Goal: Task Accomplishment & Management: Manage account settings

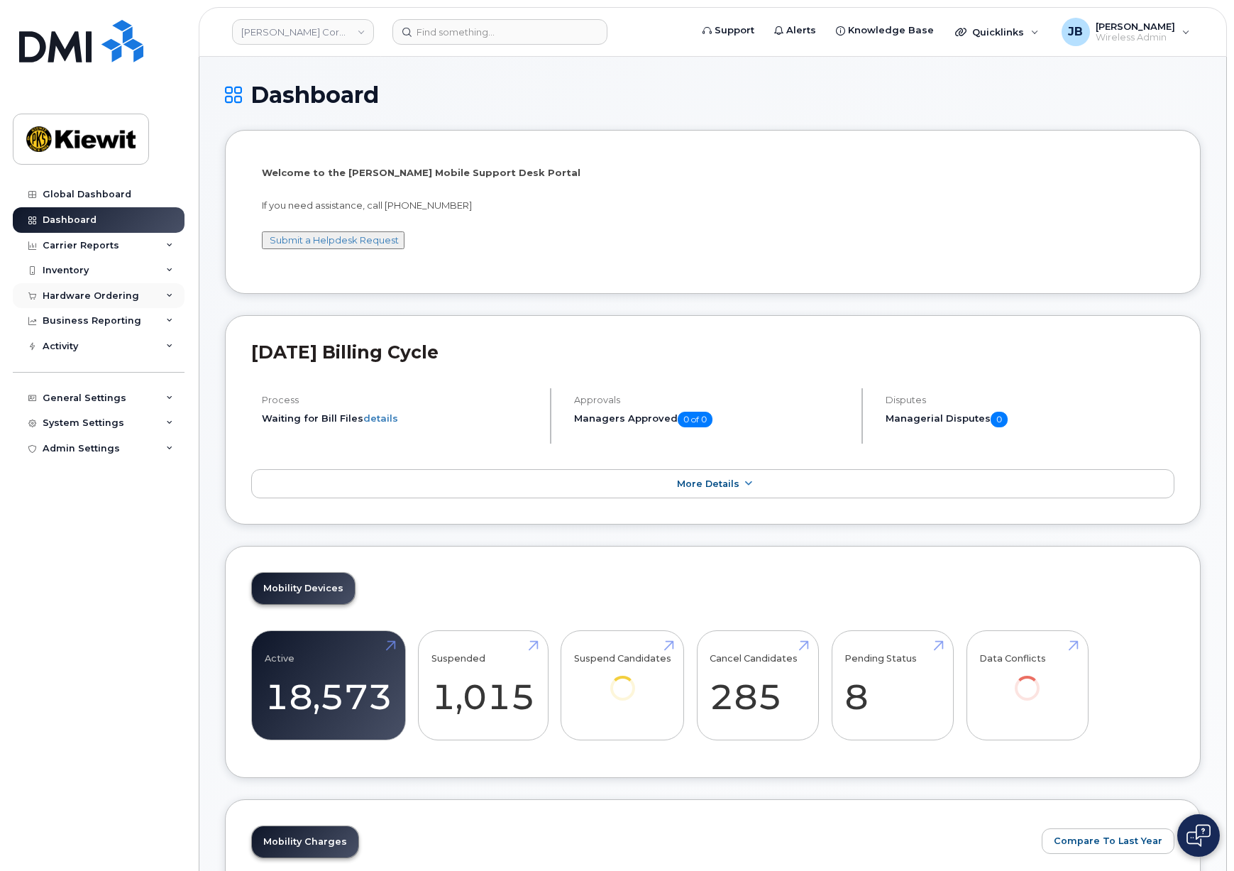
click at [73, 294] on div "Hardware Ordering" at bounding box center [91, 295] width 97 height 11
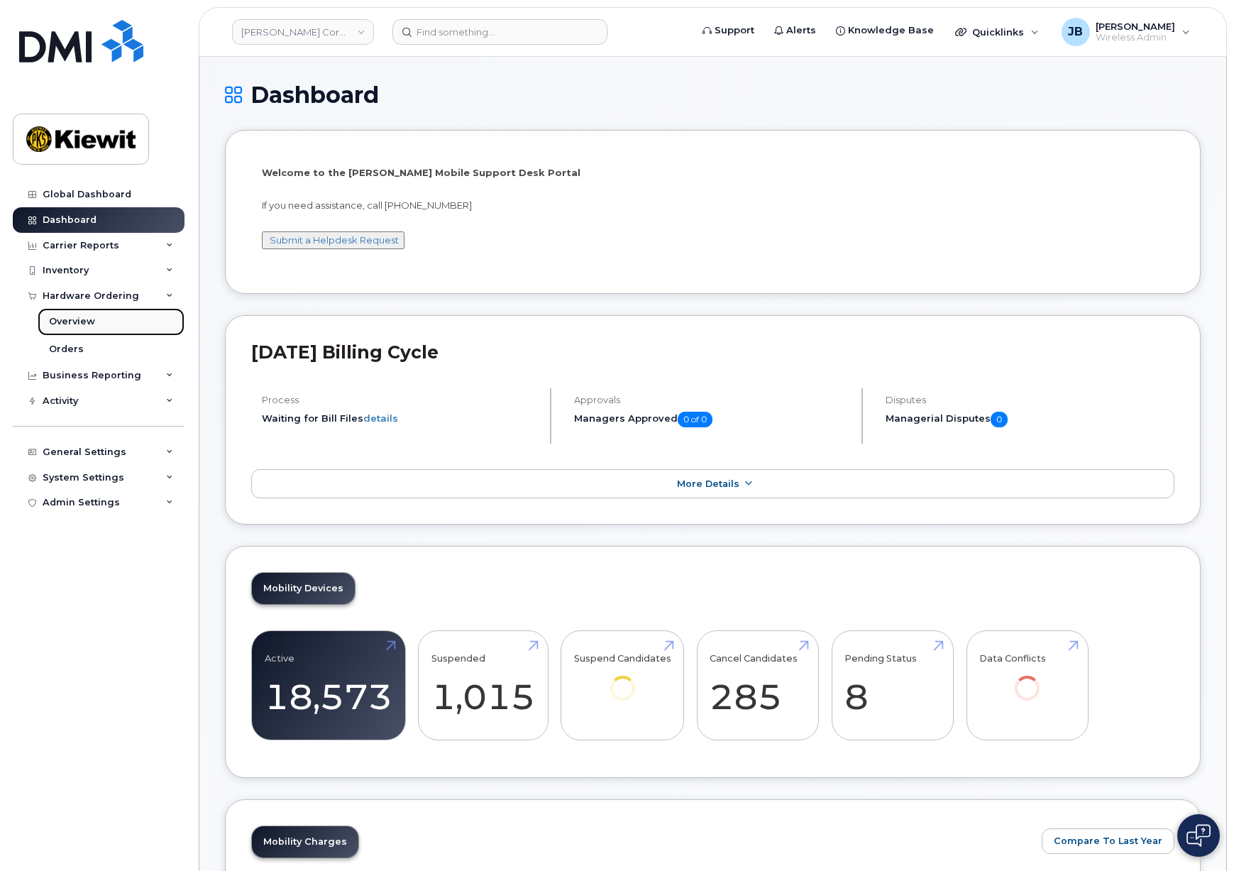
click at [75, 322] on div "Overview" at bounding box center [72, 321] width 46 height 13
click at [78, 475] on div "System Settings" at bounding box center [84, 477] width 82 height 11
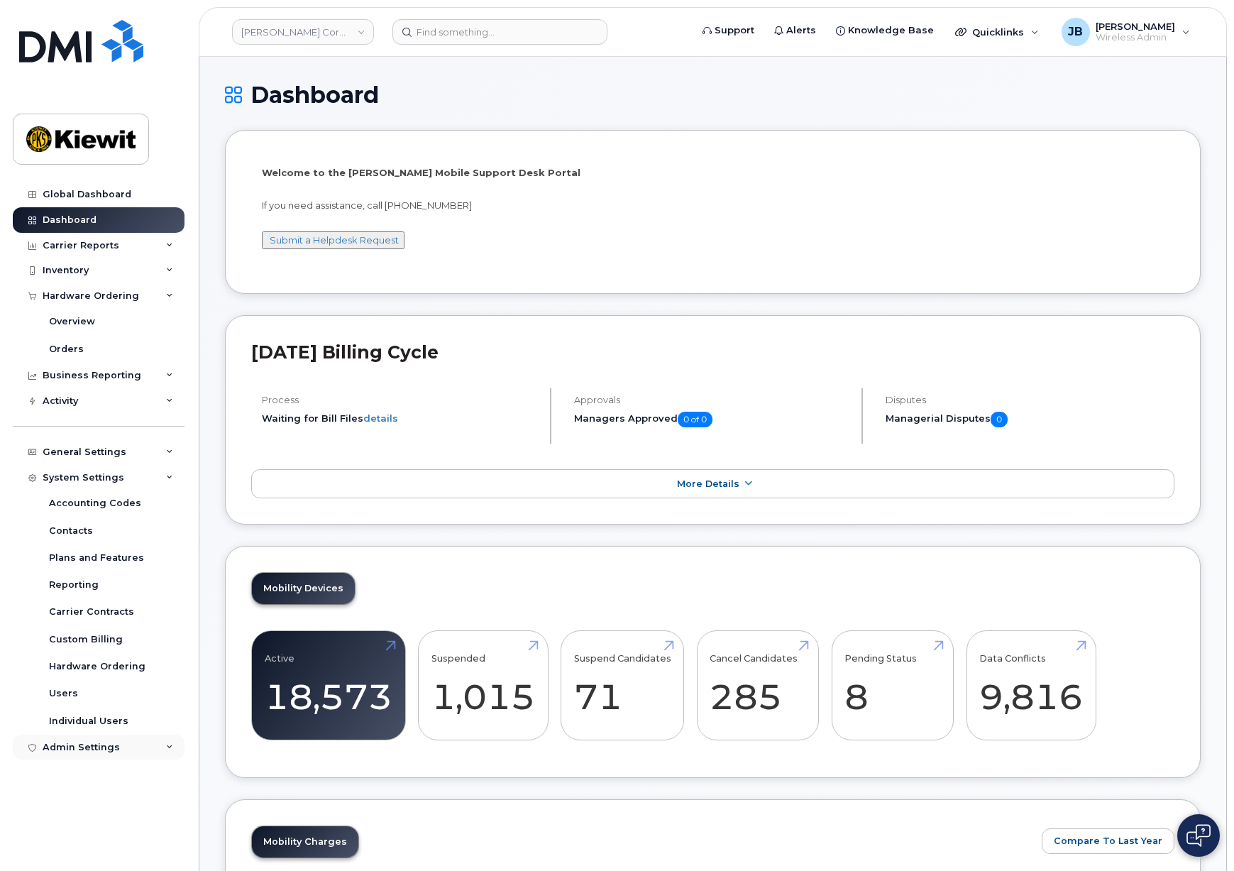
click at [79, 744] on div "Admin Settings" at bounding box center [81, 747] width 77 height 11
click at [80, 697] on link "Users" at bounding box center [111, 693] width 147 height 27
click at [95, 446] on div "General Settings" at bounding box center [85, 451] width 84 height 11
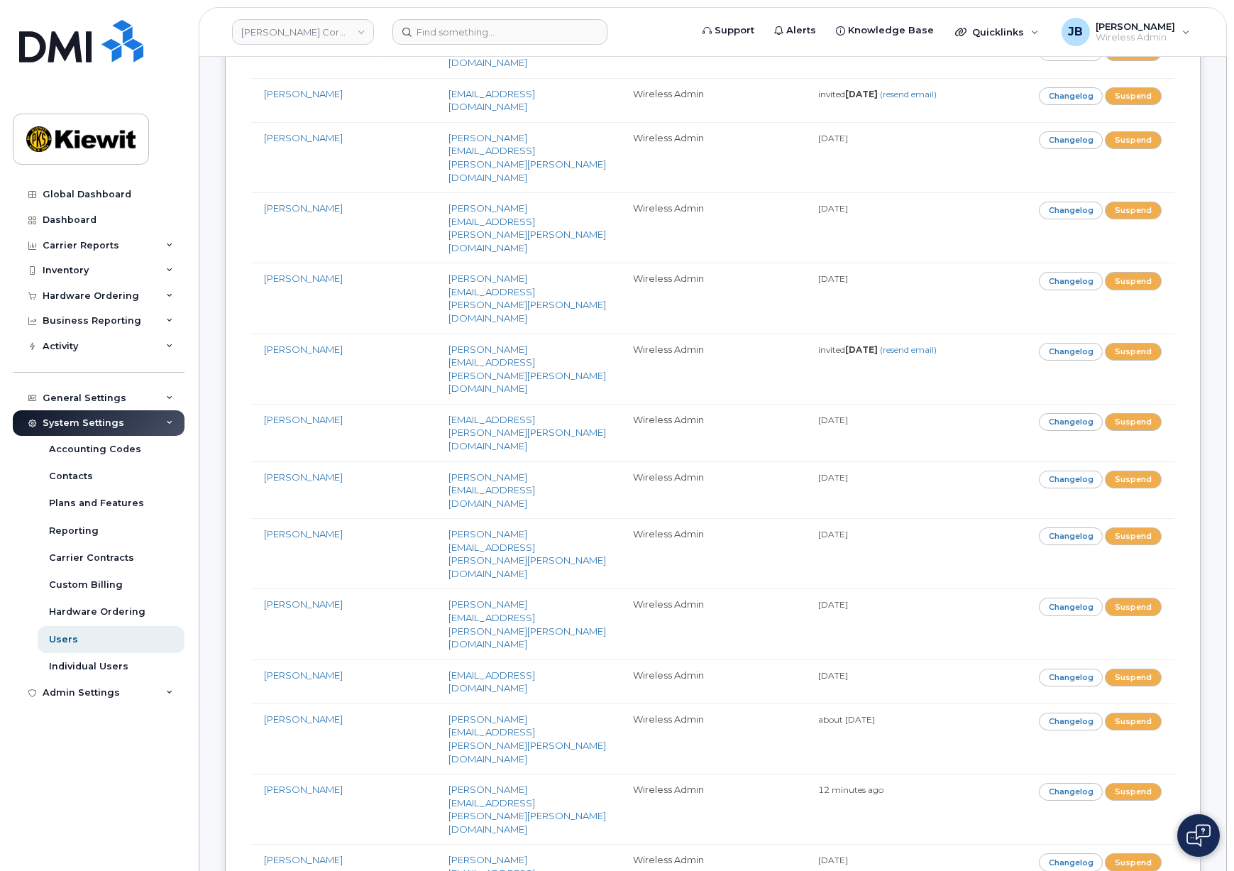
scroll to position [2313, 0]
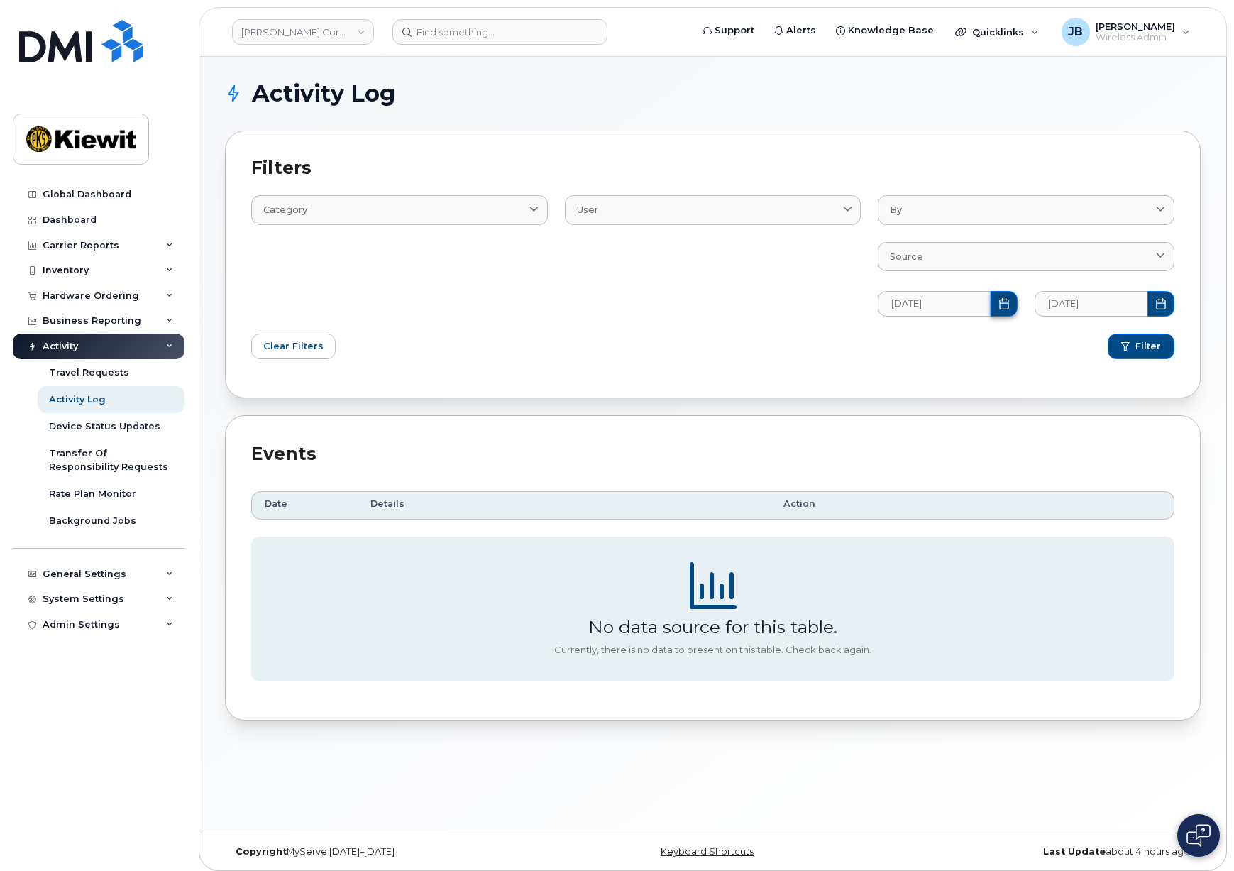
click at [1008, 305] on icon "Choose Date" at bounding box center [1004, 303] width 9 height 11
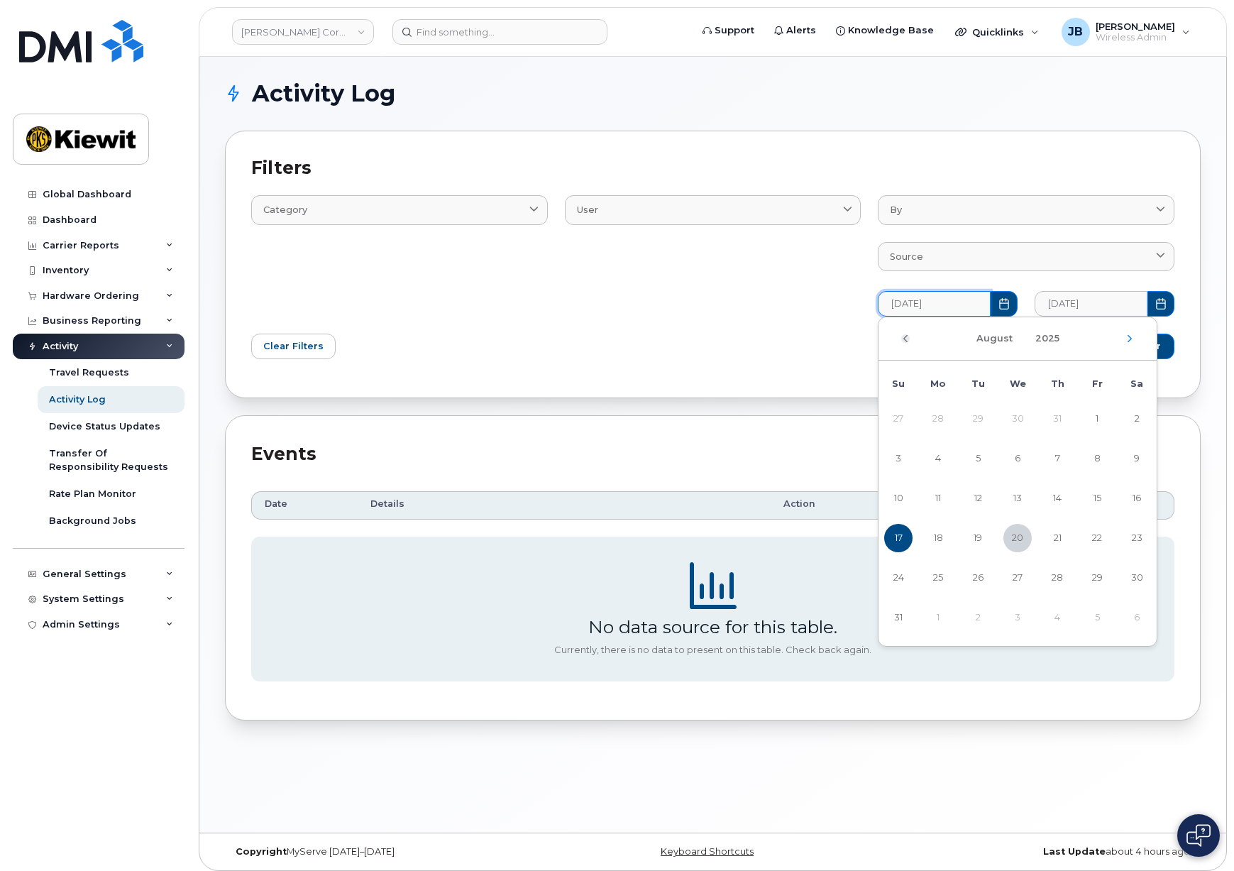
click at [905, 337] on icon "Previous Month" at bounding box center [905, 338] width 9 height 11
click at [977, 427] on span "1" at bounding box center [978, 419] width 28 height 28
type input "07/01/2025"
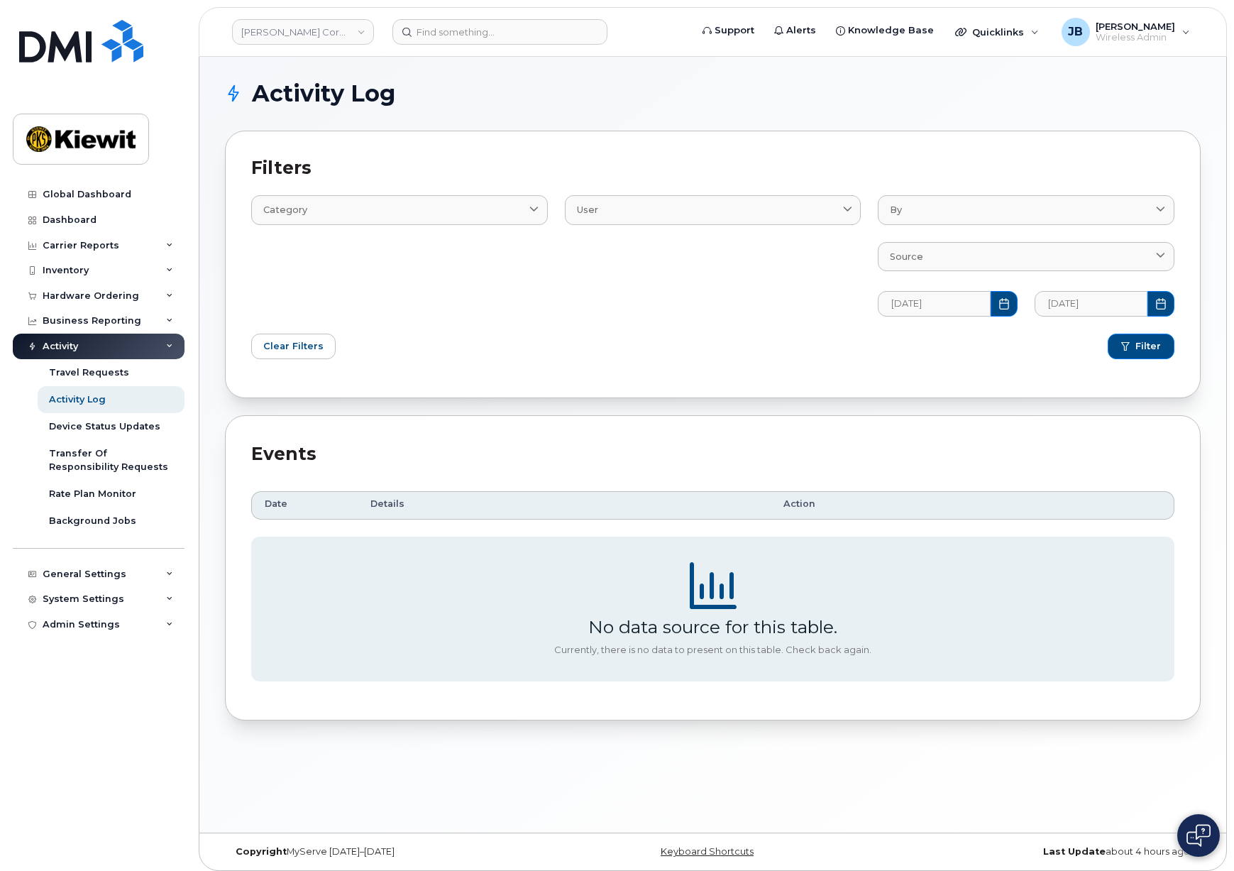
click at [929, 383] on div "Filters Category Email Log Text User AccountingCategory BillProcessingWorkflow …" at bounding box center [713, 265] width 976 height 268
click at [1140, 356] on button "Filter" at bounding box center [1141, 347] width 67 height 26
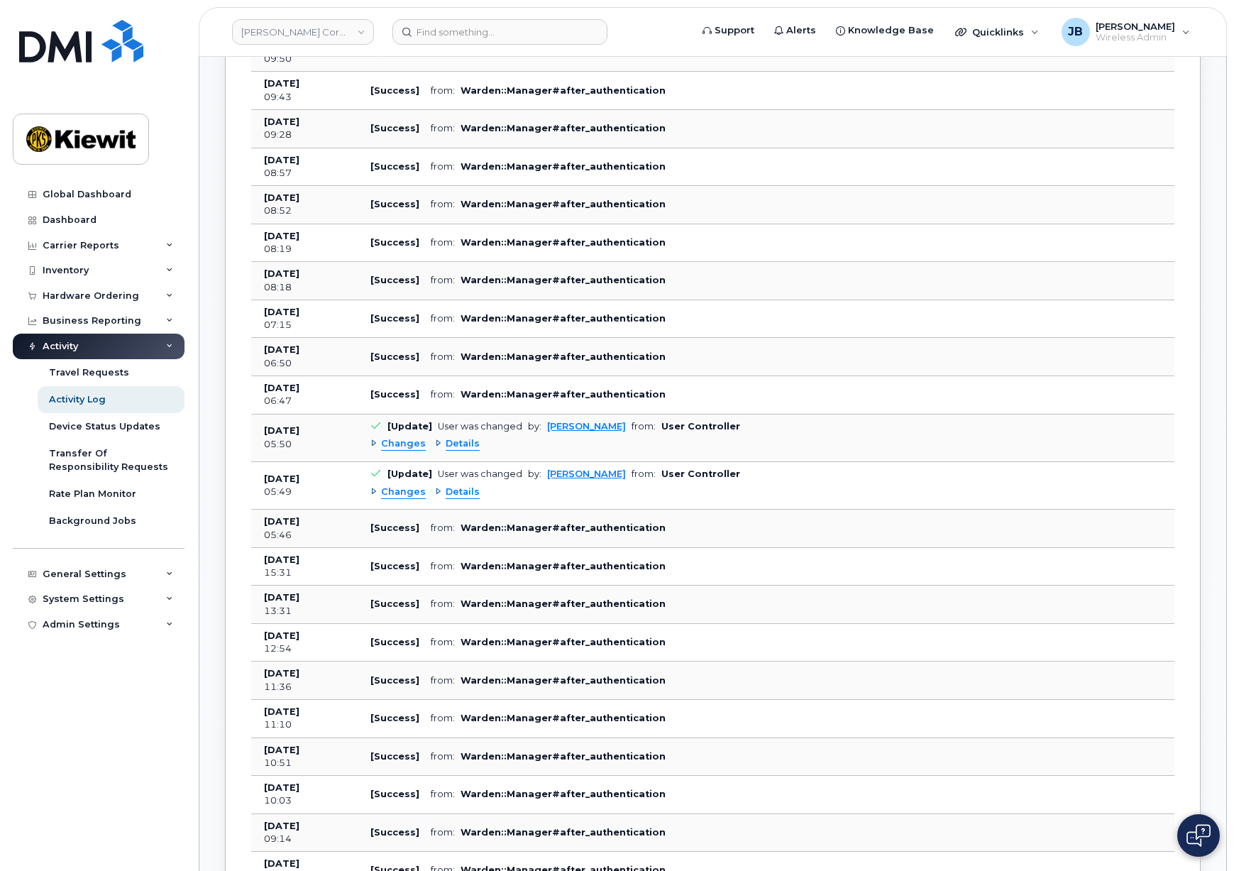
scroll to position [994, 0]
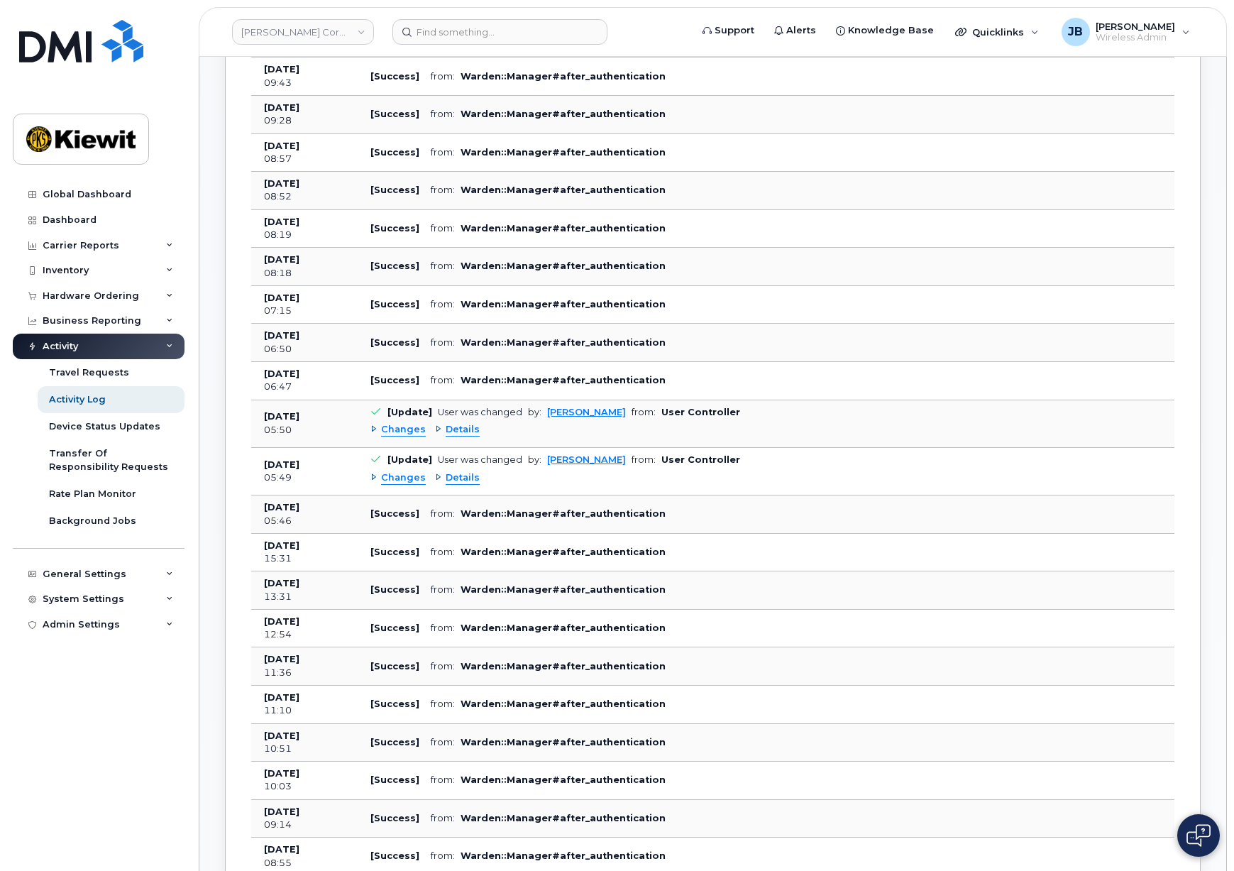
click at [397, 429] on span "Changes" at bounding box center [403, 429] width 45 height 13
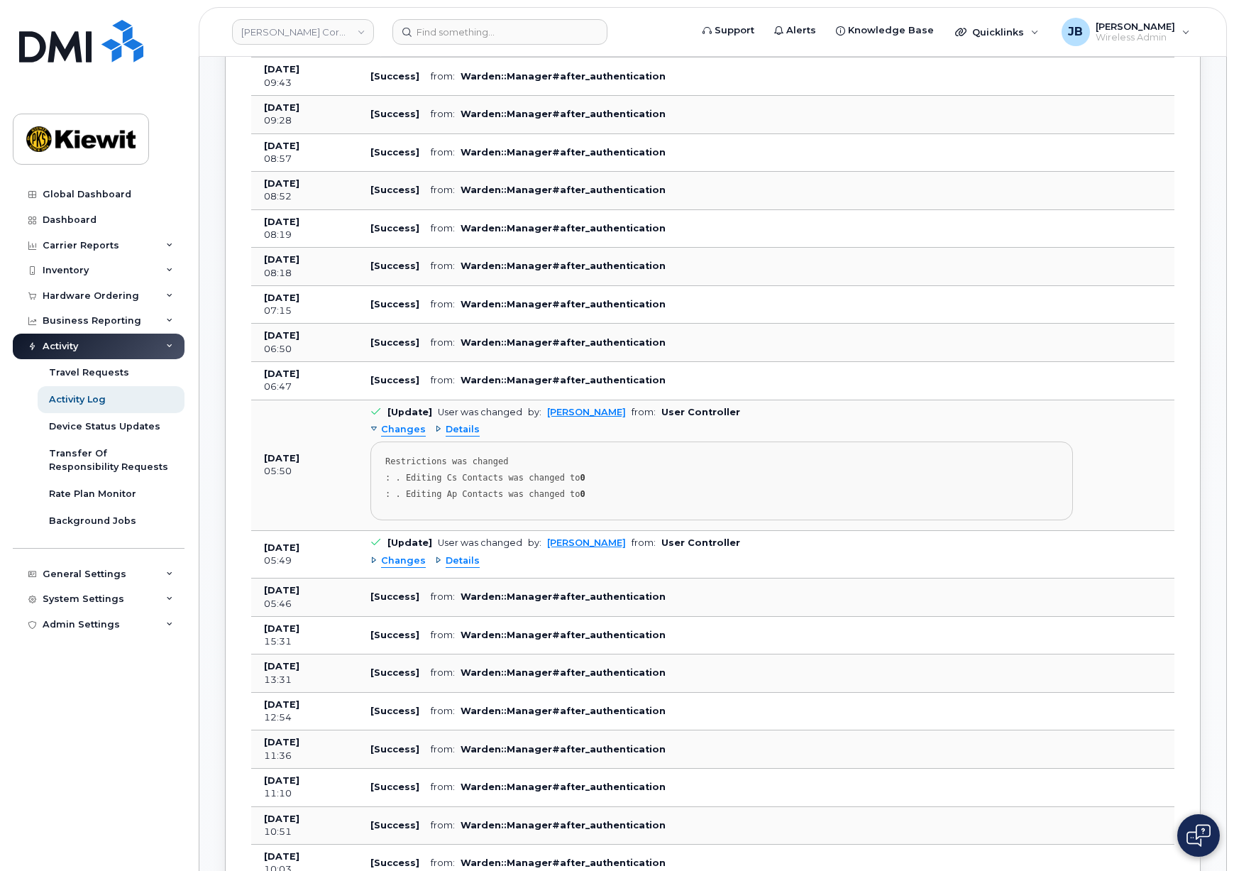
click at [397, 429] on span "Changes" at bounding box center [403, 429] width 45 height 13
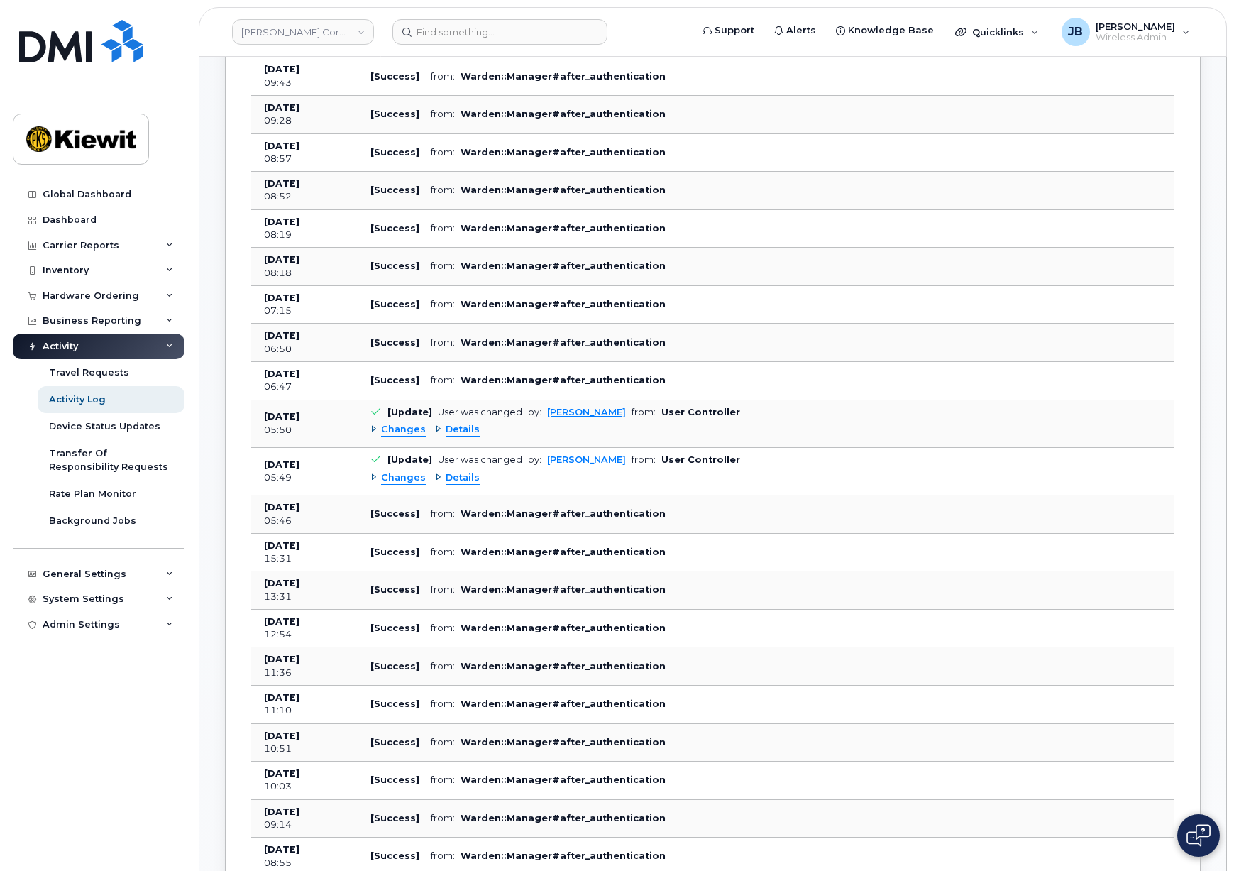
click at [405, 480] on span "Changes" at bounding box center [403, 477] width 45 height 13
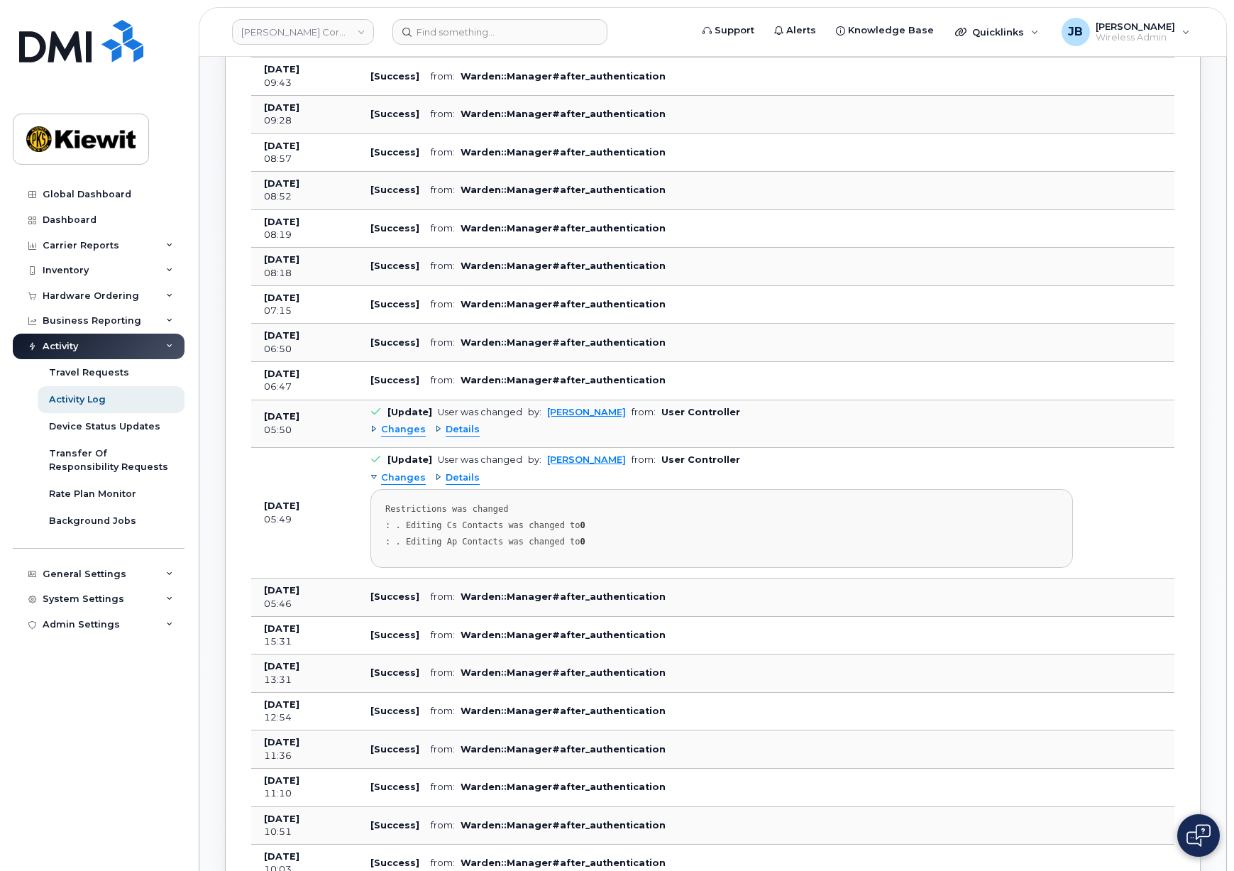
click at [405, 475] on span "Changes" at bounding box center [403, 477] width 45 height 13
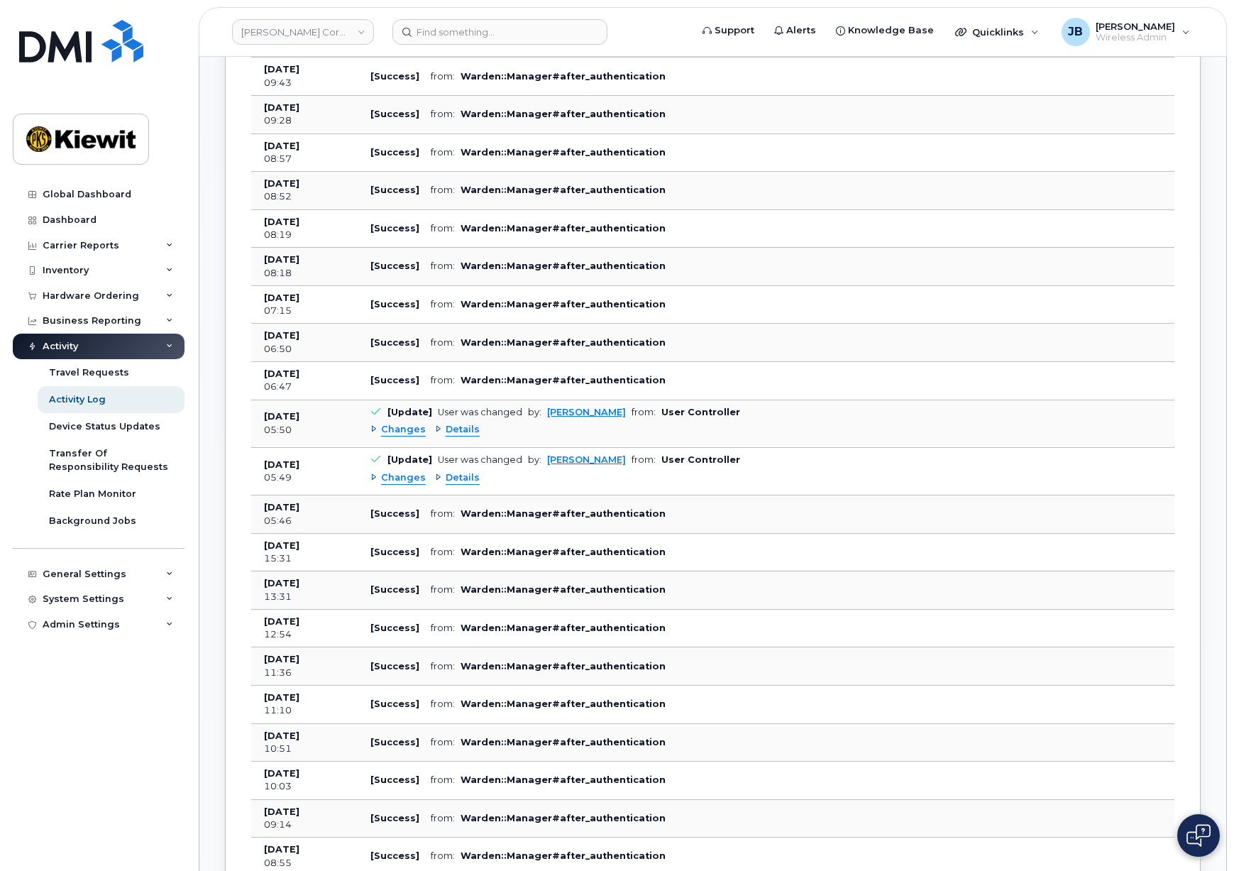
click at [407, 428] on span "Changes" at bounding box center [403, 429] width 45 height 13
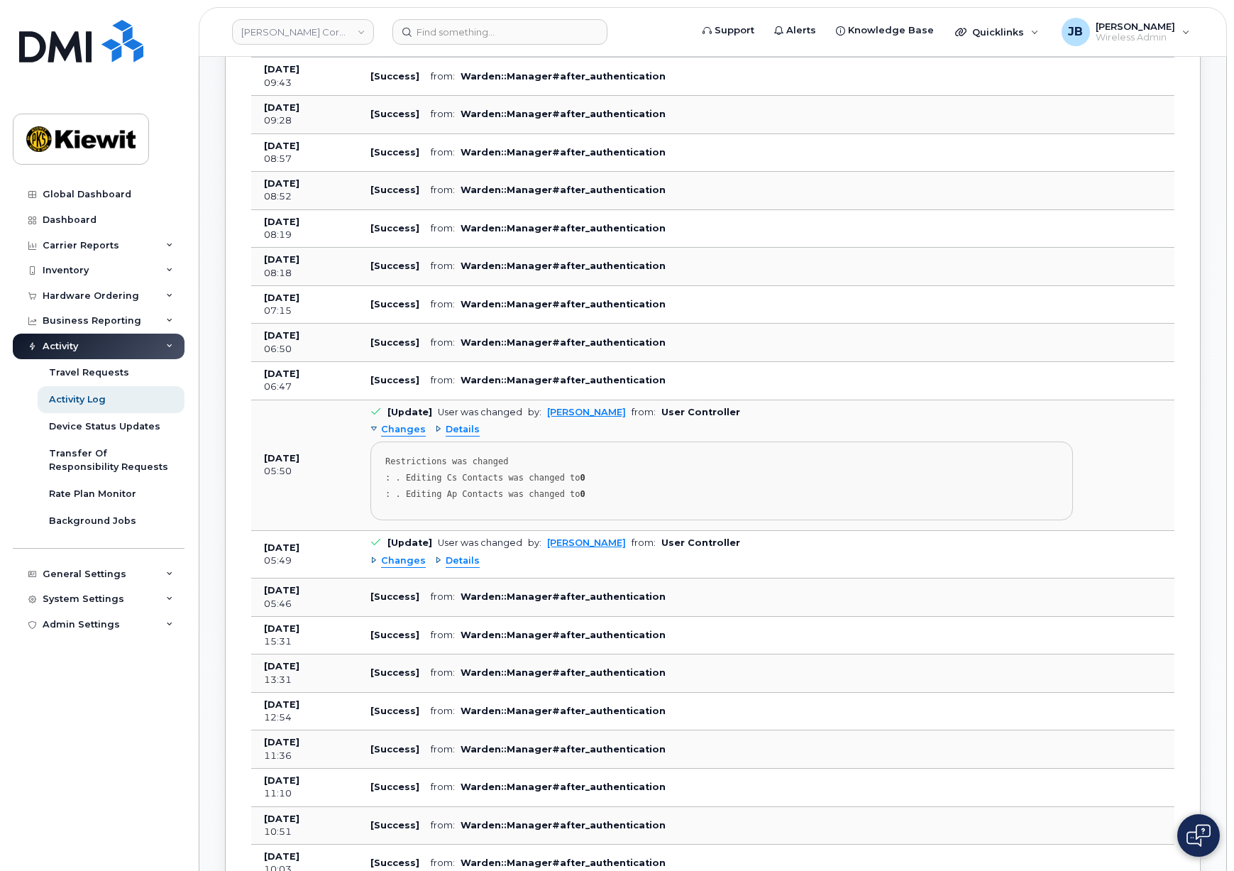
click at [407, 428] on span "Changes" at bounding box center [403, 429] width 45 height 13
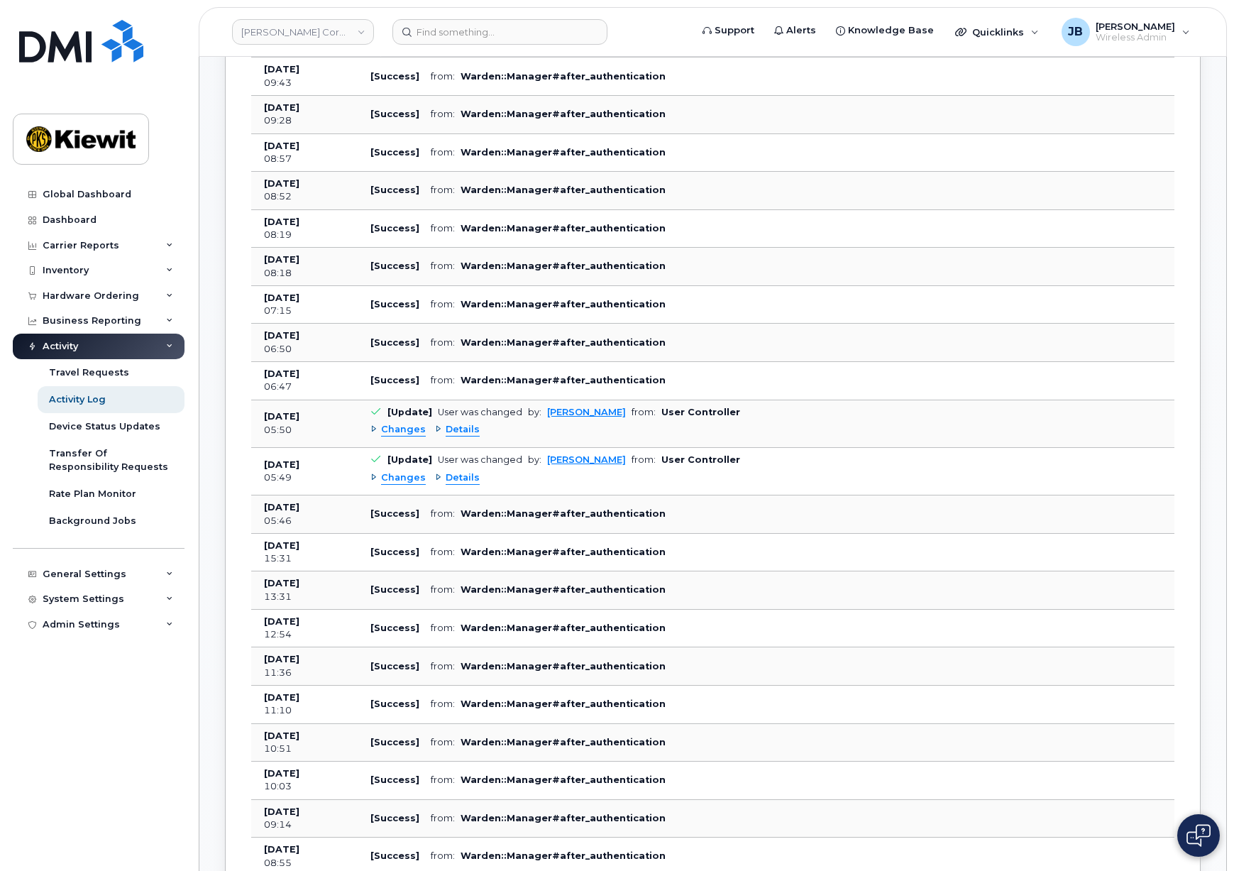
click at [463, 424] on span "Details" at bounding box center [463, 429] width 34 height 13
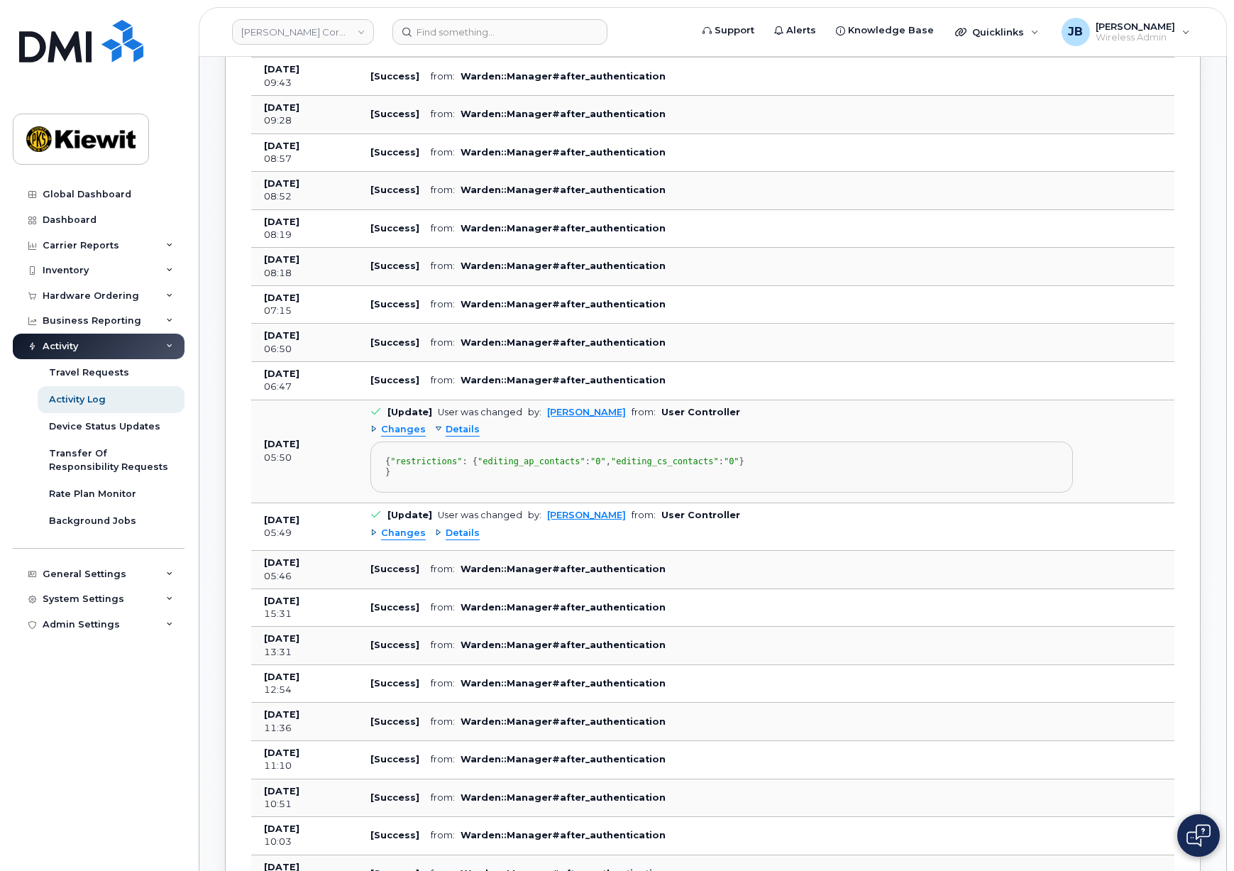
click at [463, 426] on span "Details" at bounding box center [463, 429] width 34 height 13
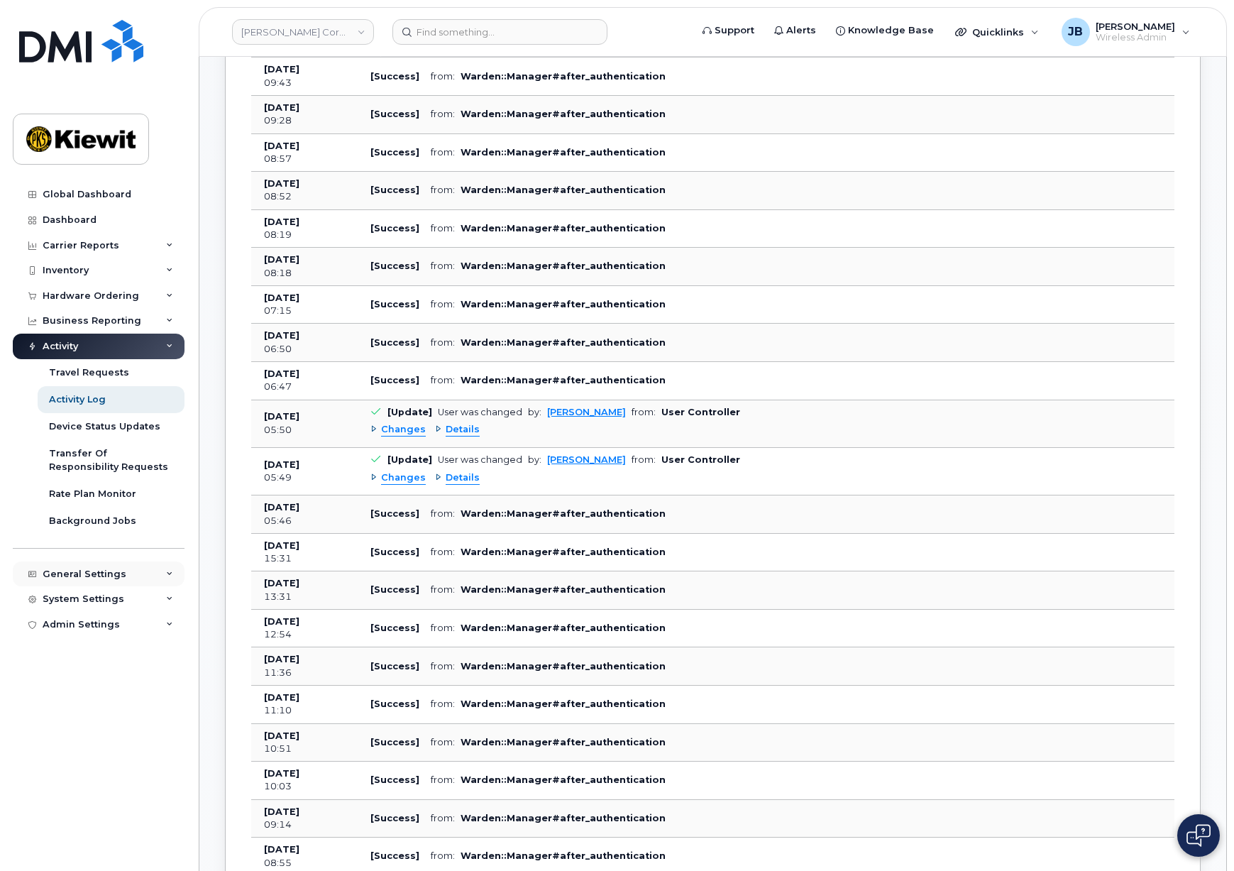
click at [138, 574] on div "General Settings" at bounding box center [99, 574] width 172 height 26
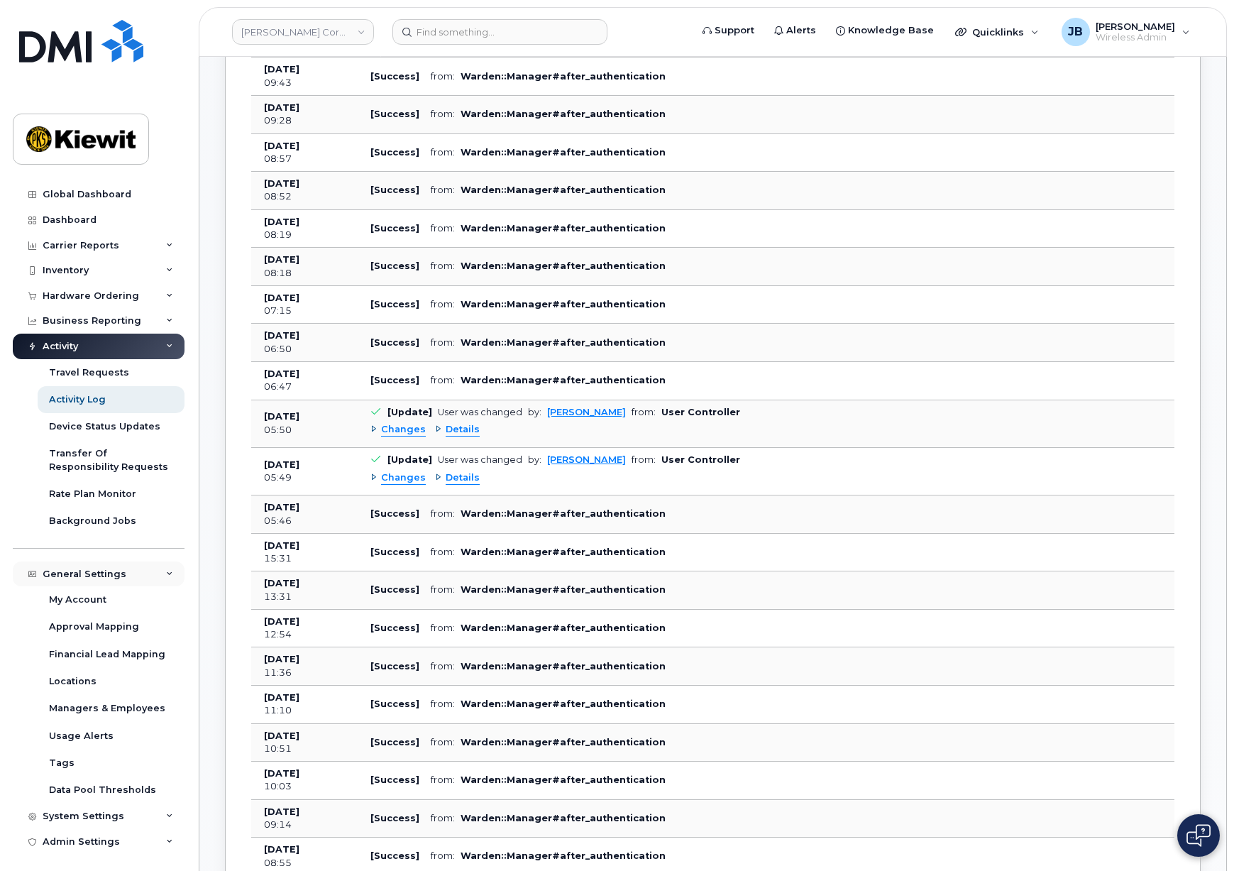
click at [138, 569] on div "General Settings" at bounding box center [99, 574] width 172 height 26
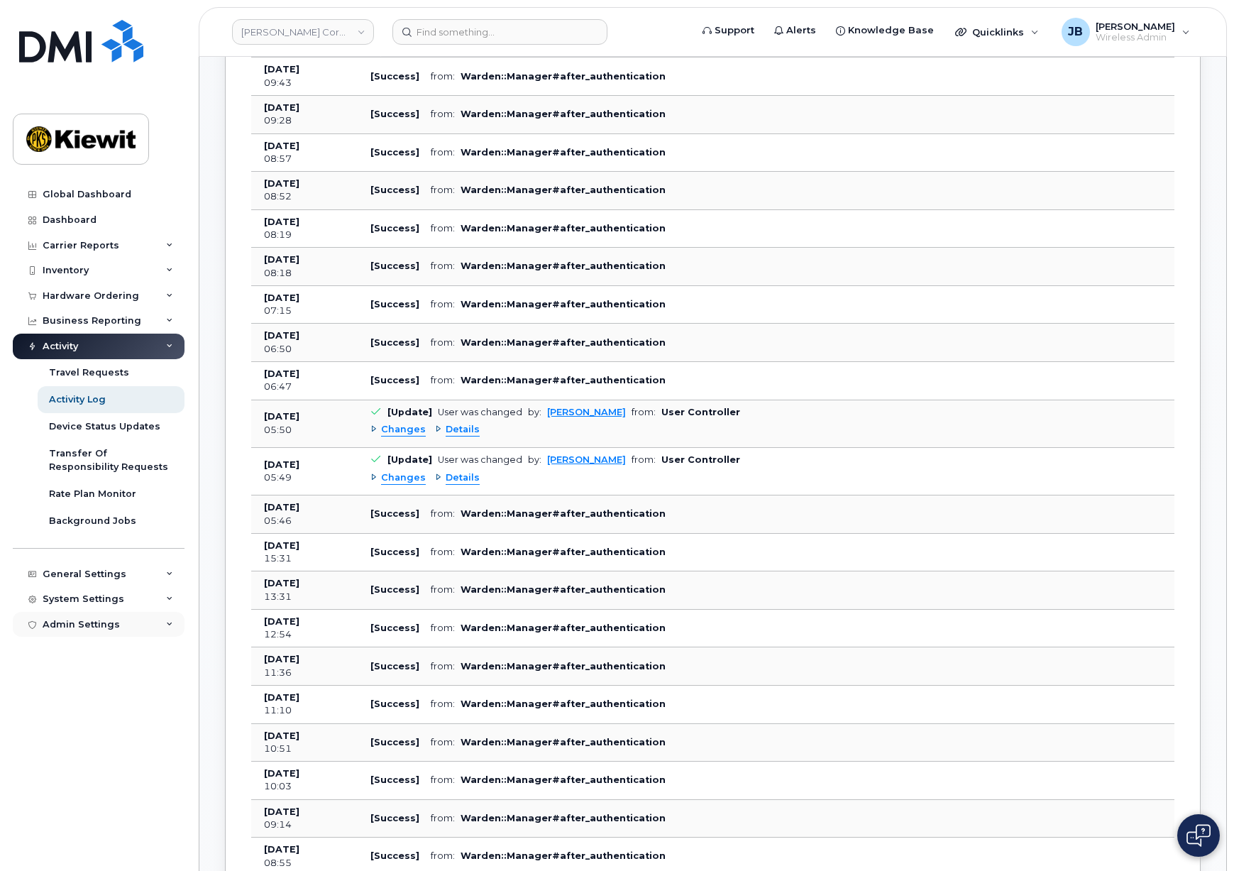
click at [138, 630] on div "Admin Settings" at bounding box center [99, 625] width 172 height 26
click at [138, 625] on div "Admin Settings" at bounding box center [99, 625] width 172 height 26
click at [138, 598] on div "System Settings" at bounding box center [99, 599] width 172 height 26
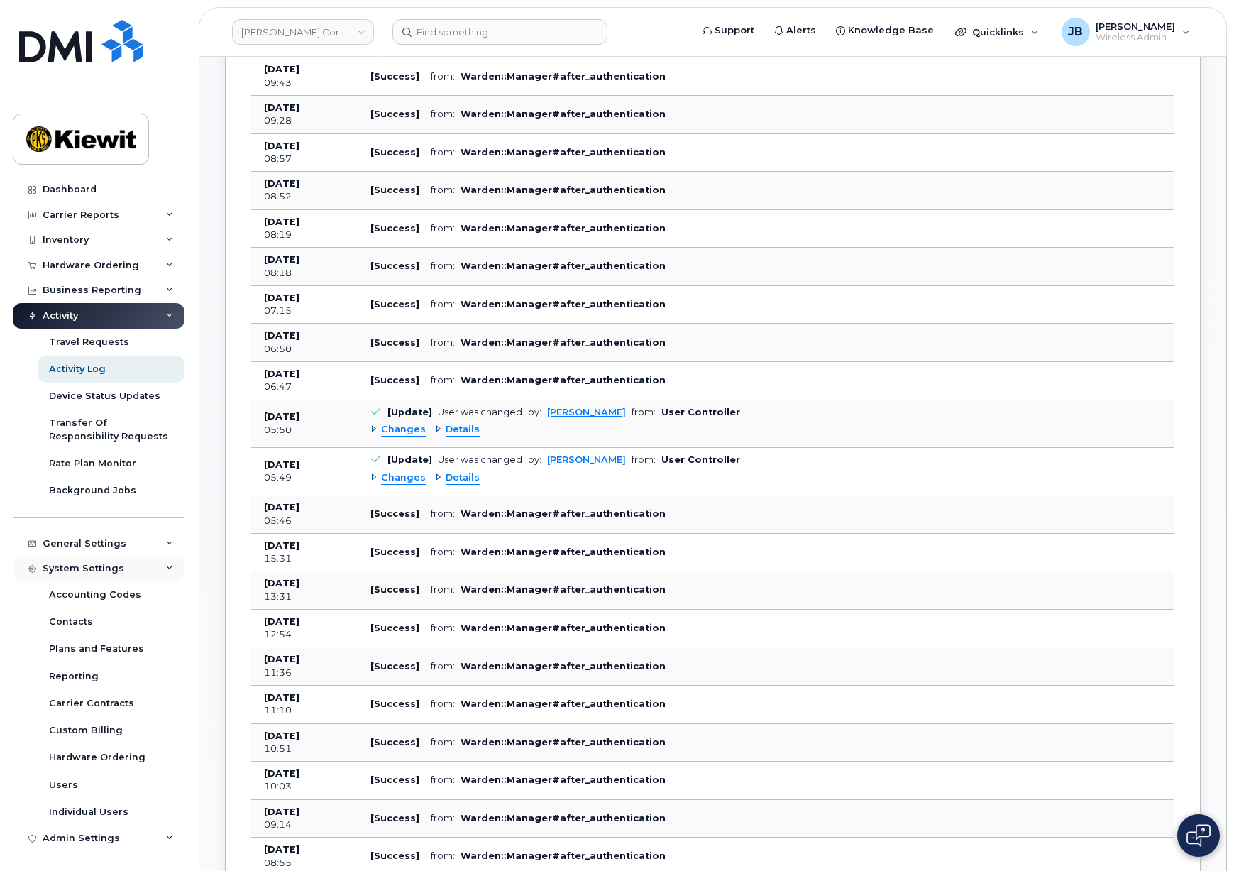
scroll to position [31, 0]
click at [140, 571] on div "System Settings" at bounding box center [99, 568] width 172 height 26
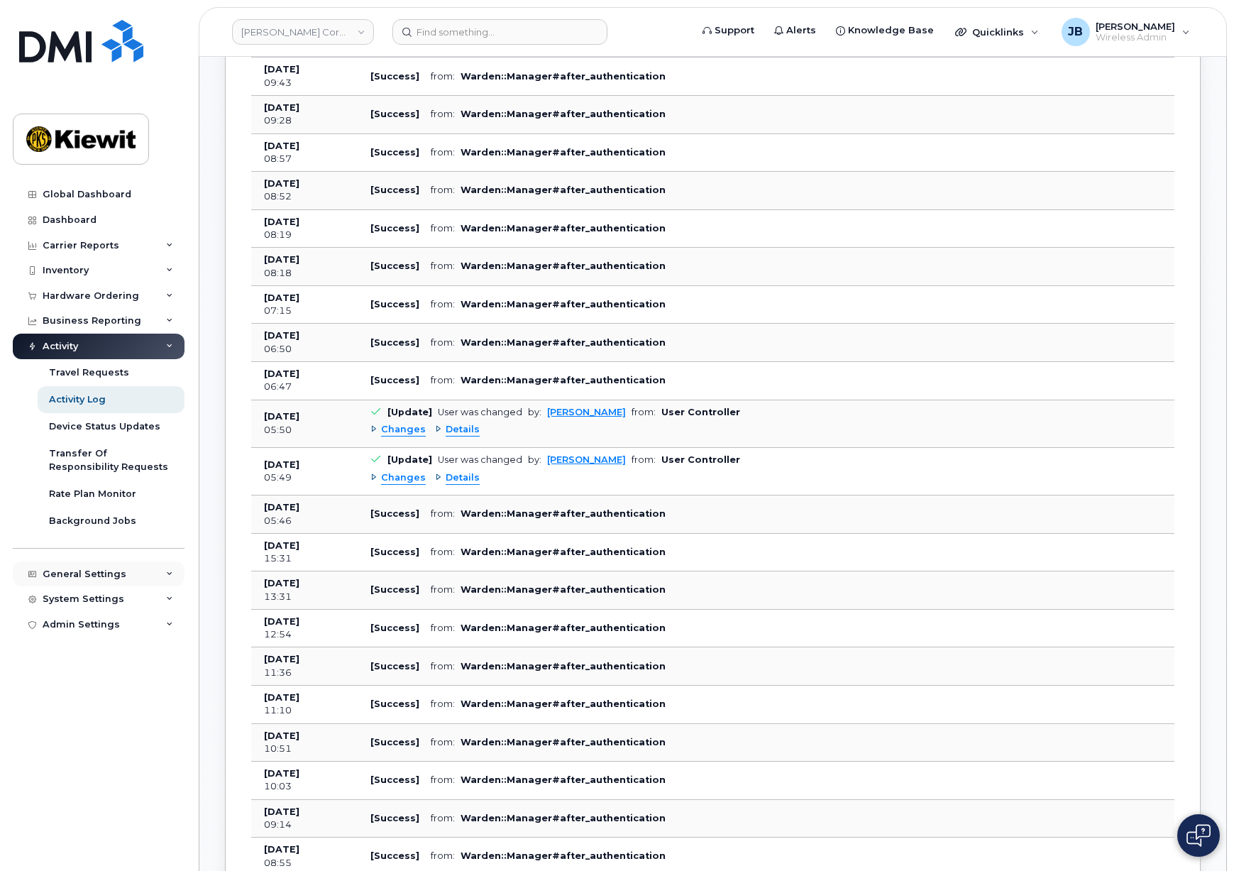
click at [133, 575] on div "General Settings" at bounding box center [99, 574] width 172 height 26
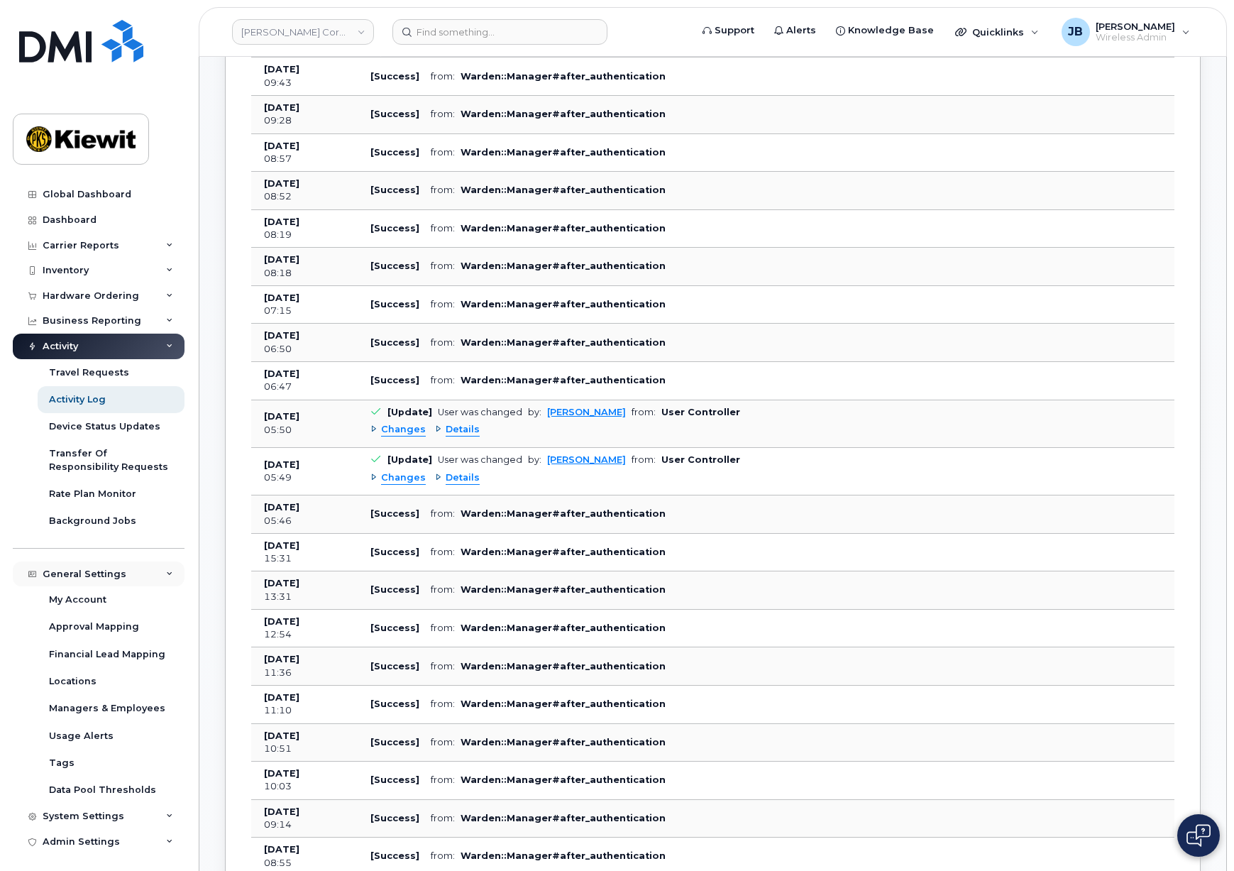
click at [133, 571] on div "General Settings" at bounding box center [99, 574] width 172 height 26
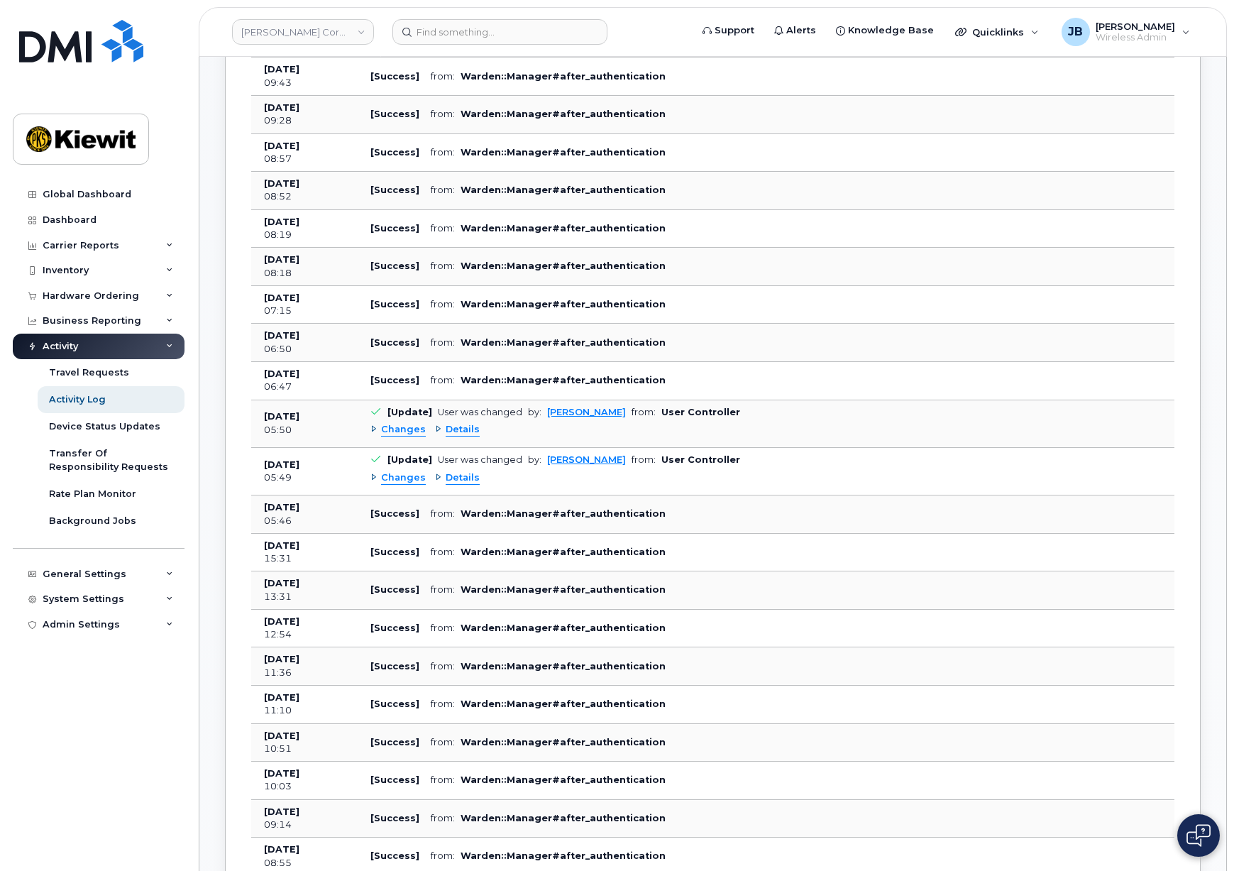
click at [461, 429] on span "Details" at bounding box center [463, 429] width 34 height 13
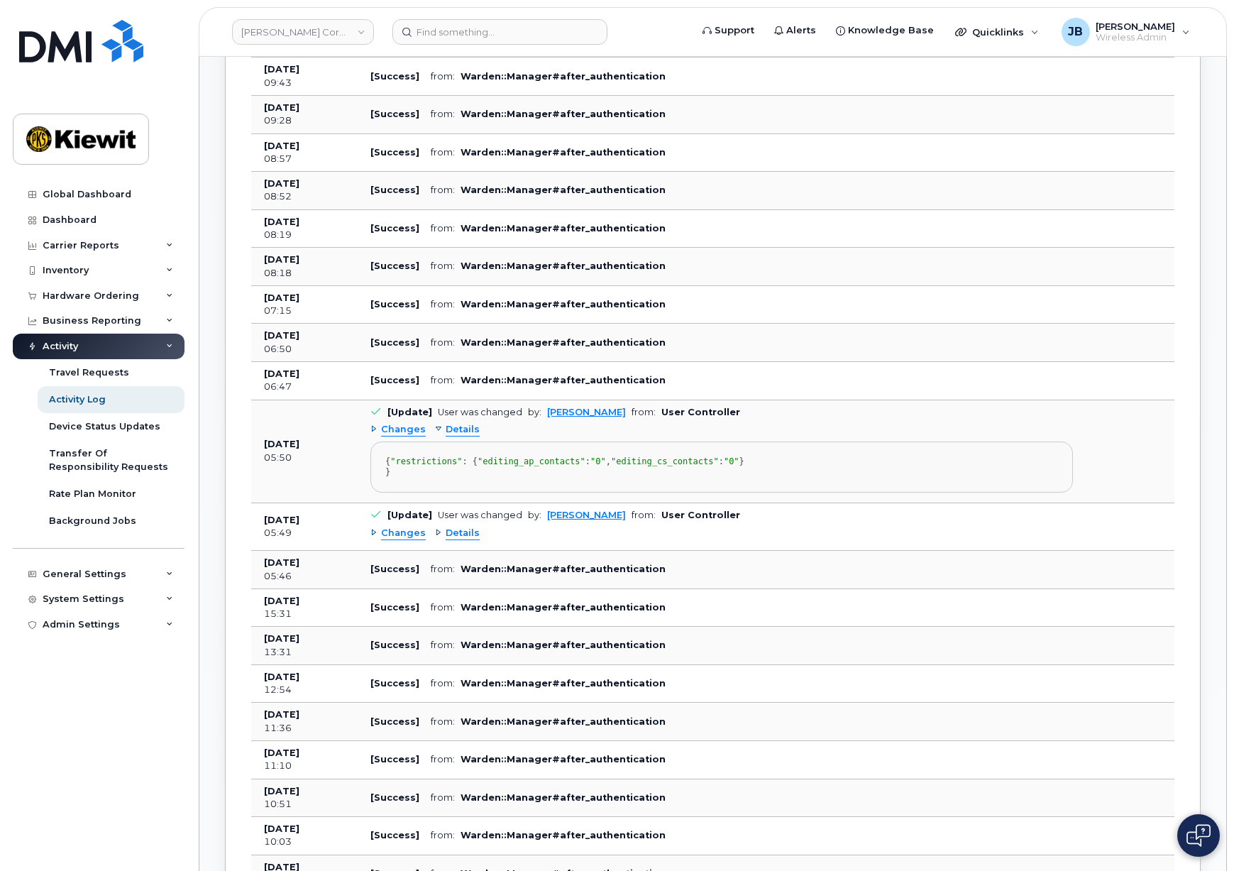
drag, startPoint x: 409, startPoint y: 519, endPoint x: 260, endPoint y: 431, distance: 172.7
click at [260, 503] on tr "Aug 19, 2025 05:50 [Update] User was changed by: Rachel Miller from: User Contr…" at bounding box center [712, 527] width 923 height 48
copy tr "Aug 19, 2025 05:50 [Update] User was changed by: Rachel Miller from: User Contr…"
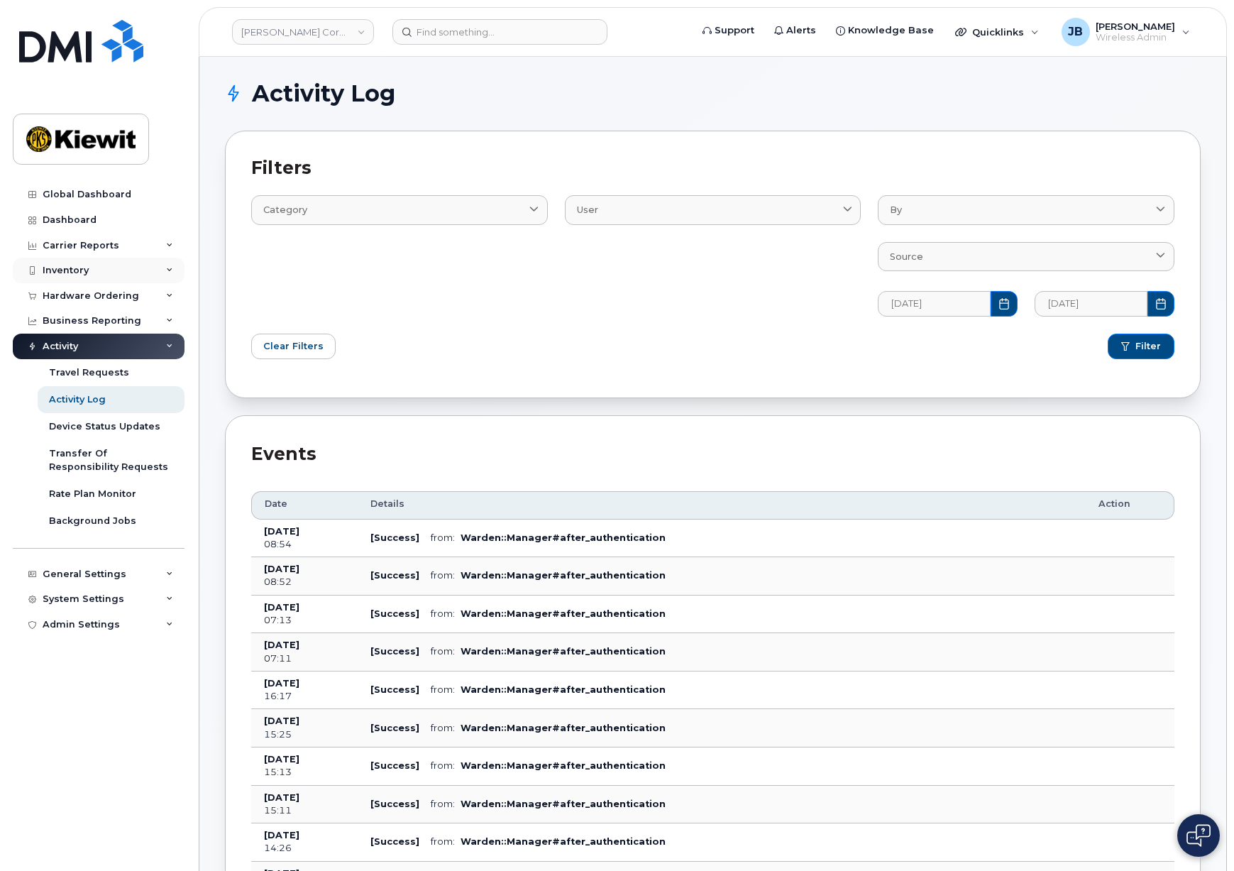
click at [97, 268] on div "Inventory" at bounding box center [99, 271] width 172 height 26
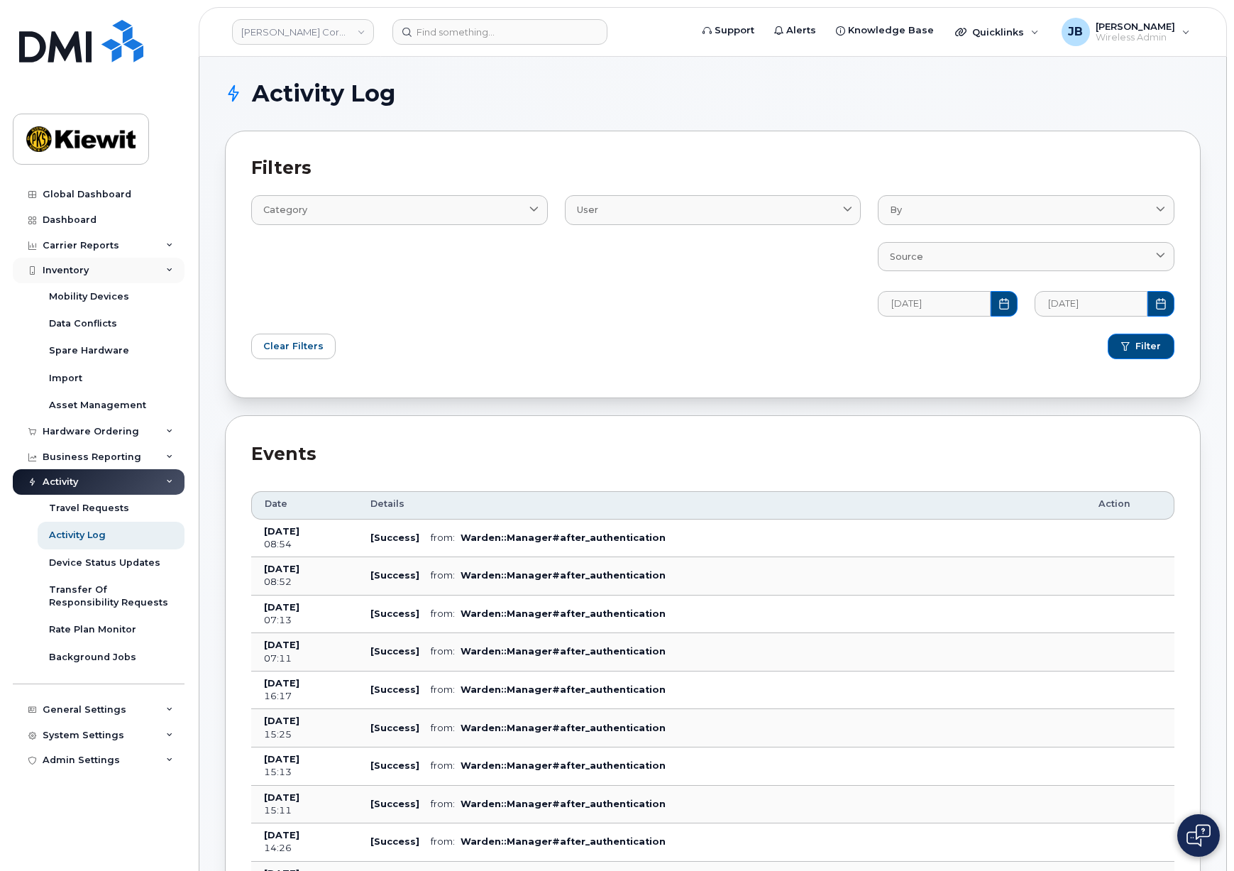
click at [97, 268] on div "Inventory" at bounding box center [99, 271] width 172 height 26
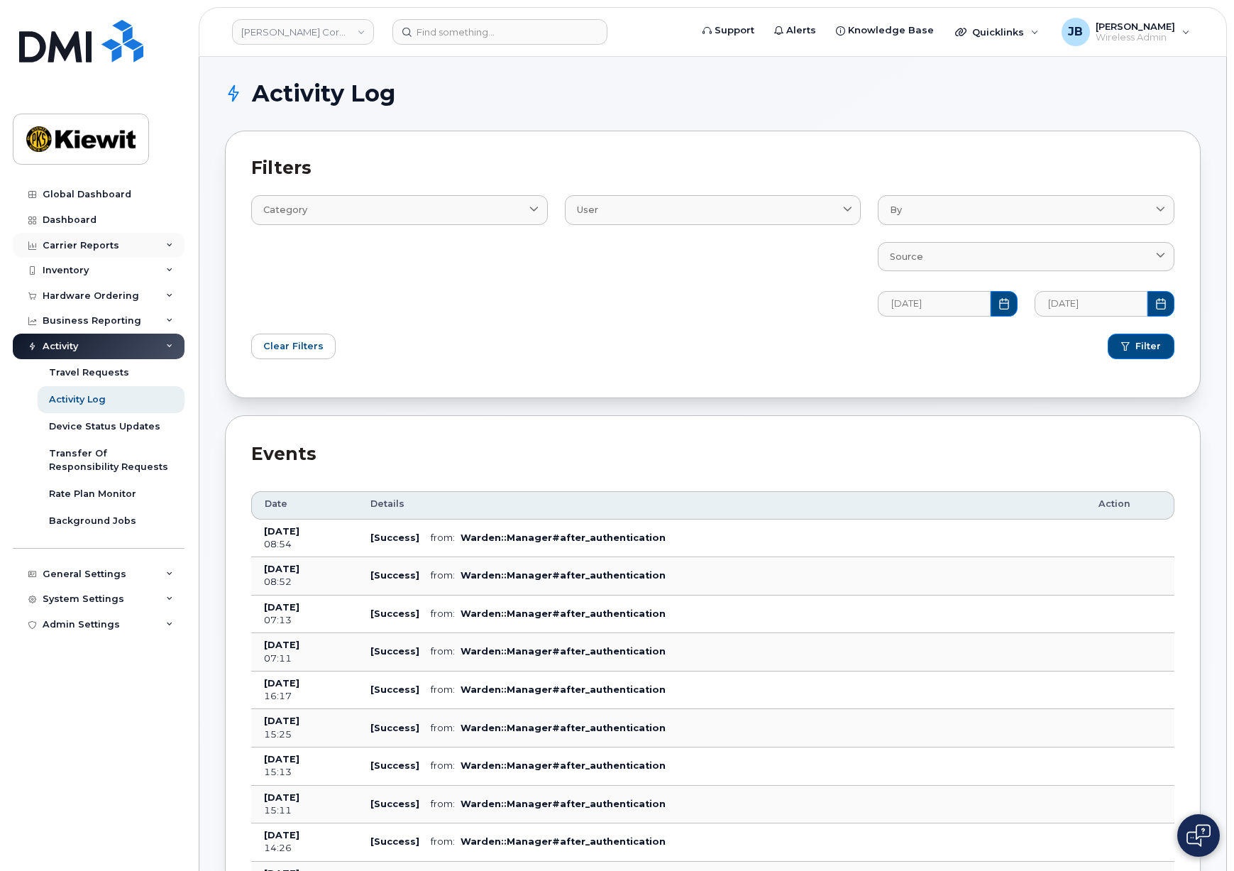
click at [104, 242] on div "Carrier Reports" at bounding box center [81, 245] width 77 height 11
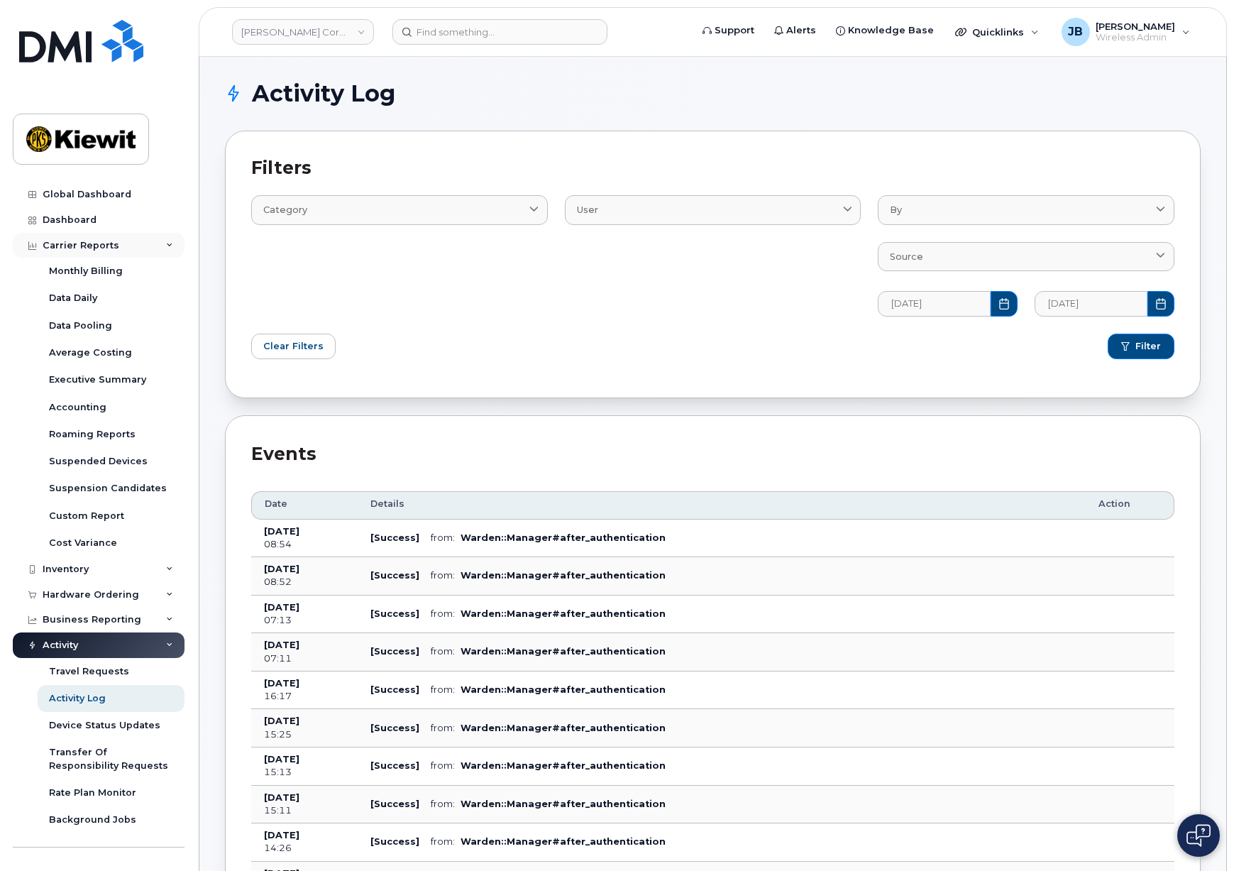
click at [104, 242] on div "Carrier Reports" at bounding box center [81, 245] width 77 height 11
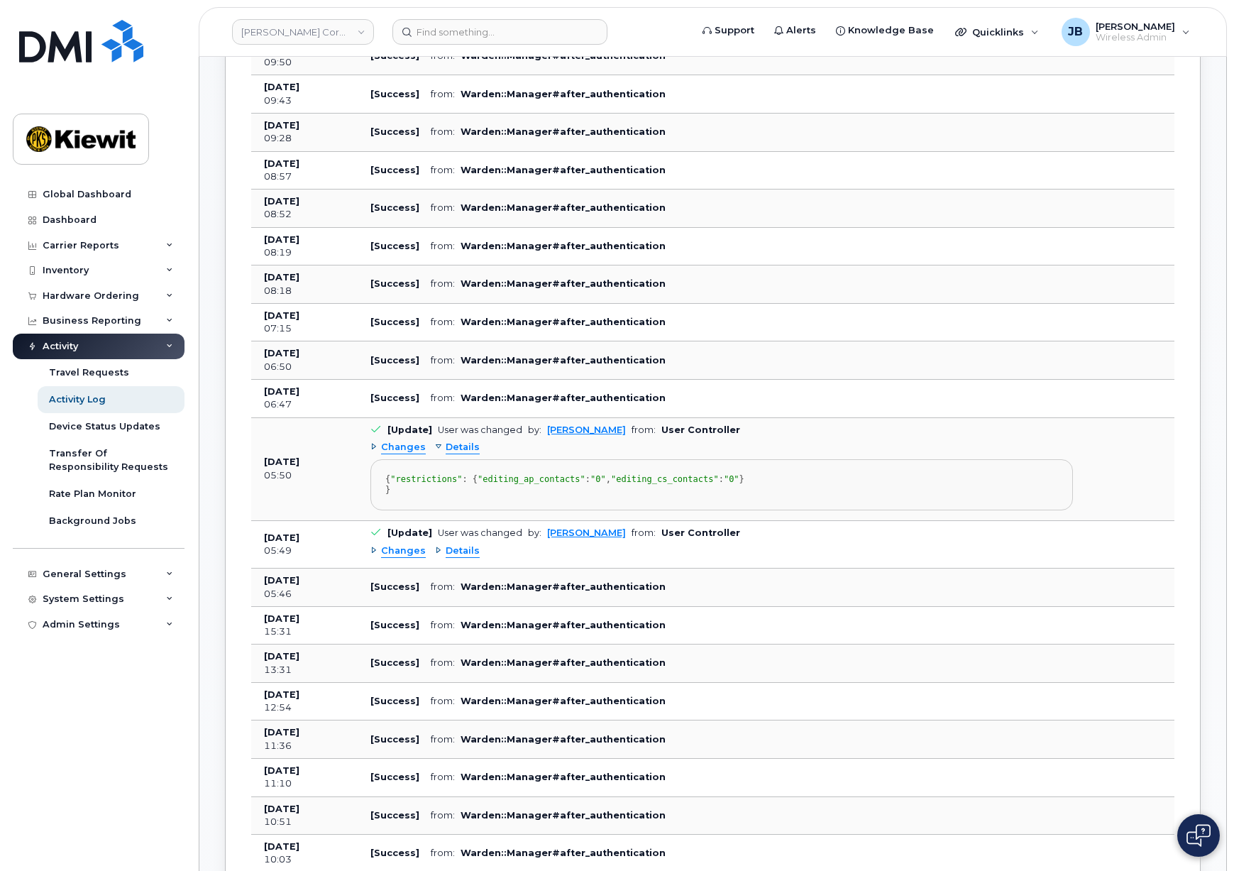
scroll to position [1065, 0]
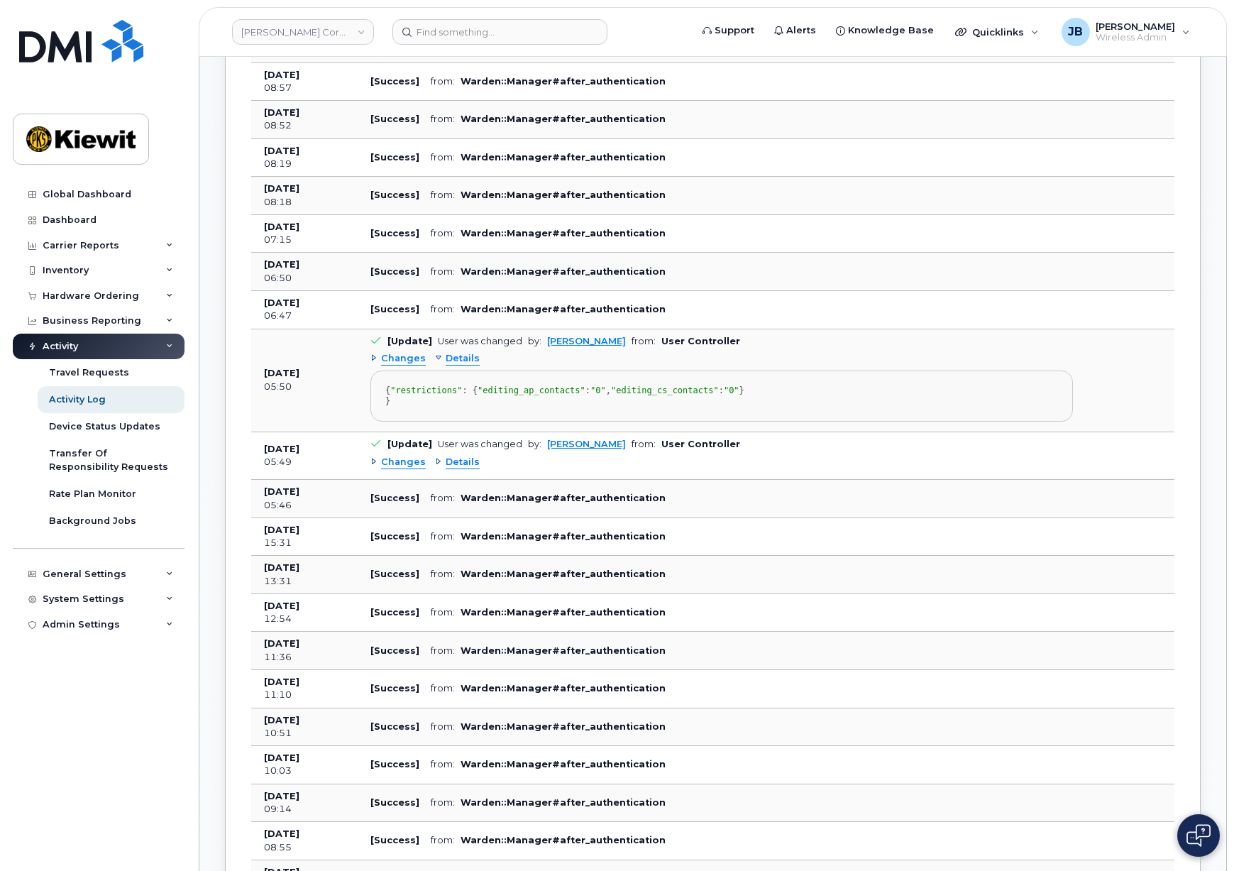
drag, startPoint x: 473, startPoint y: 449, endPoint x: 371, endPoint y: 451, distance: 102.2
click at [371, 422] on pre "{ "restrictions" : { "editing_ap_contacts" : "0" , "editing_cs_contacts" : "0" …" at bounding box center [721, 395] width 703 height 51
click at [450, 469] on span "Details" at bounding box center [463, 462] width 34 height 13
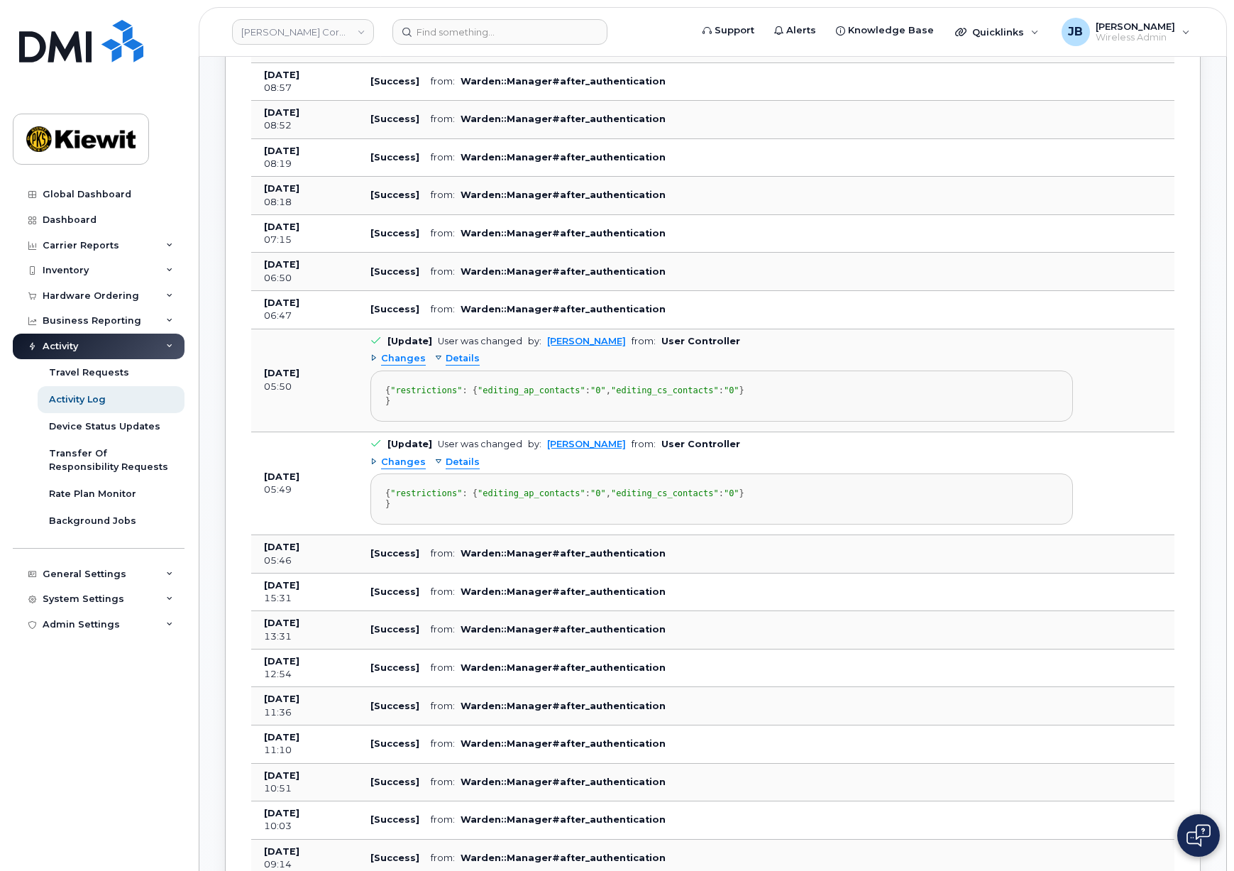
drag, startPoint x: 458, startPoint y: 452, endPoint x: 259, endPoint y: 362, distance: 218.2
click at [259, 432] on tr "Aug 19, 2025 05:50 [Update] User was changed by: Rachel Miller from: User Contr…" at bounding box center [712, 483] width 923 height 103
copy tr "Aug 19, 2025 05:50 [Update] User was changed by: Rachel Miller from: User Contr…"
click at [671, 407] on div "{ "restrictions" : { "editing_ap_contacts" : "0" , "editing_cs_contacts" : "0" …" at bounding box center [721, 395] width 673 height 21
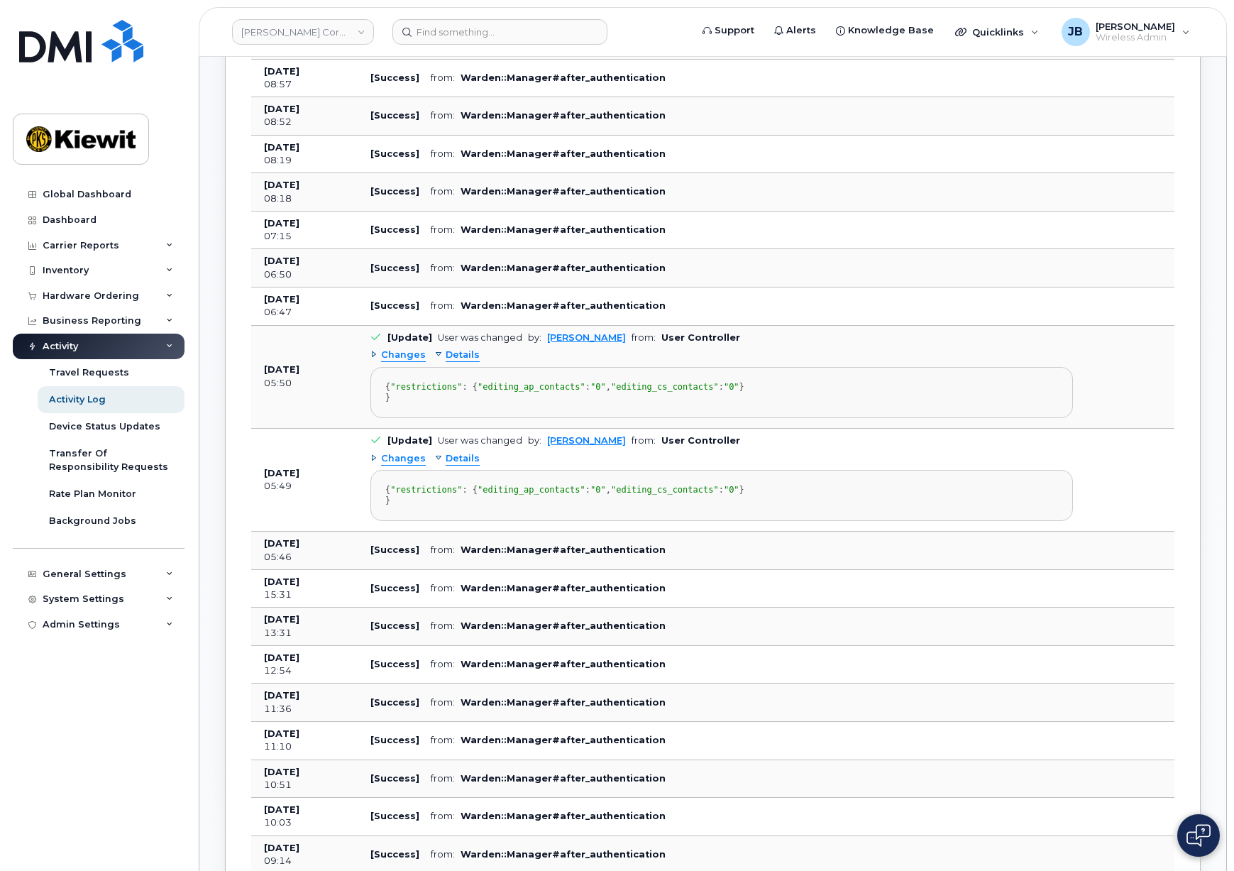
drag, startPoint x: 815, startPoint y: 401, endPoint x: 823, endPoint y: 417, distance: 17.8
click at [397, 356] on span "Changes" at bounding box center [403, 353] width 45 height 13
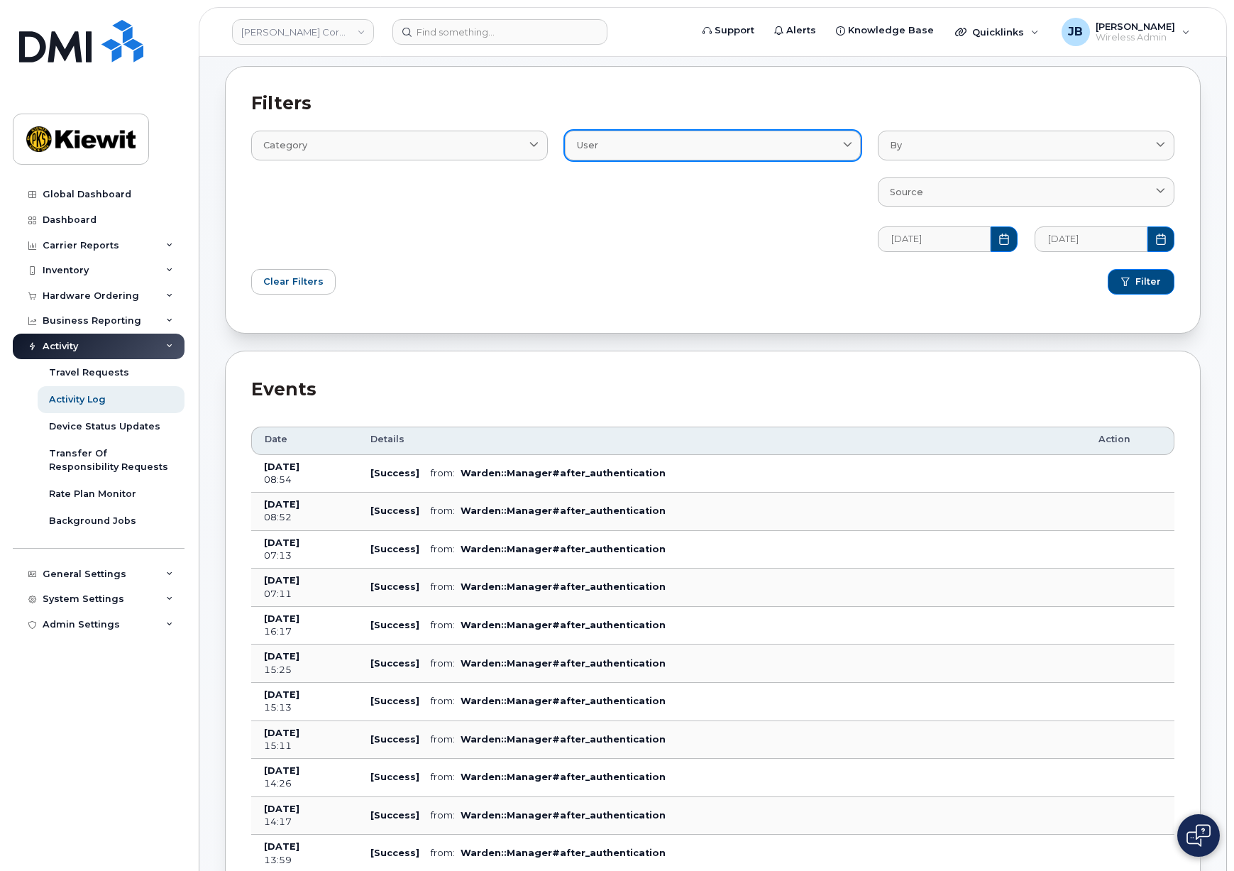
scroll to position [0, 0]
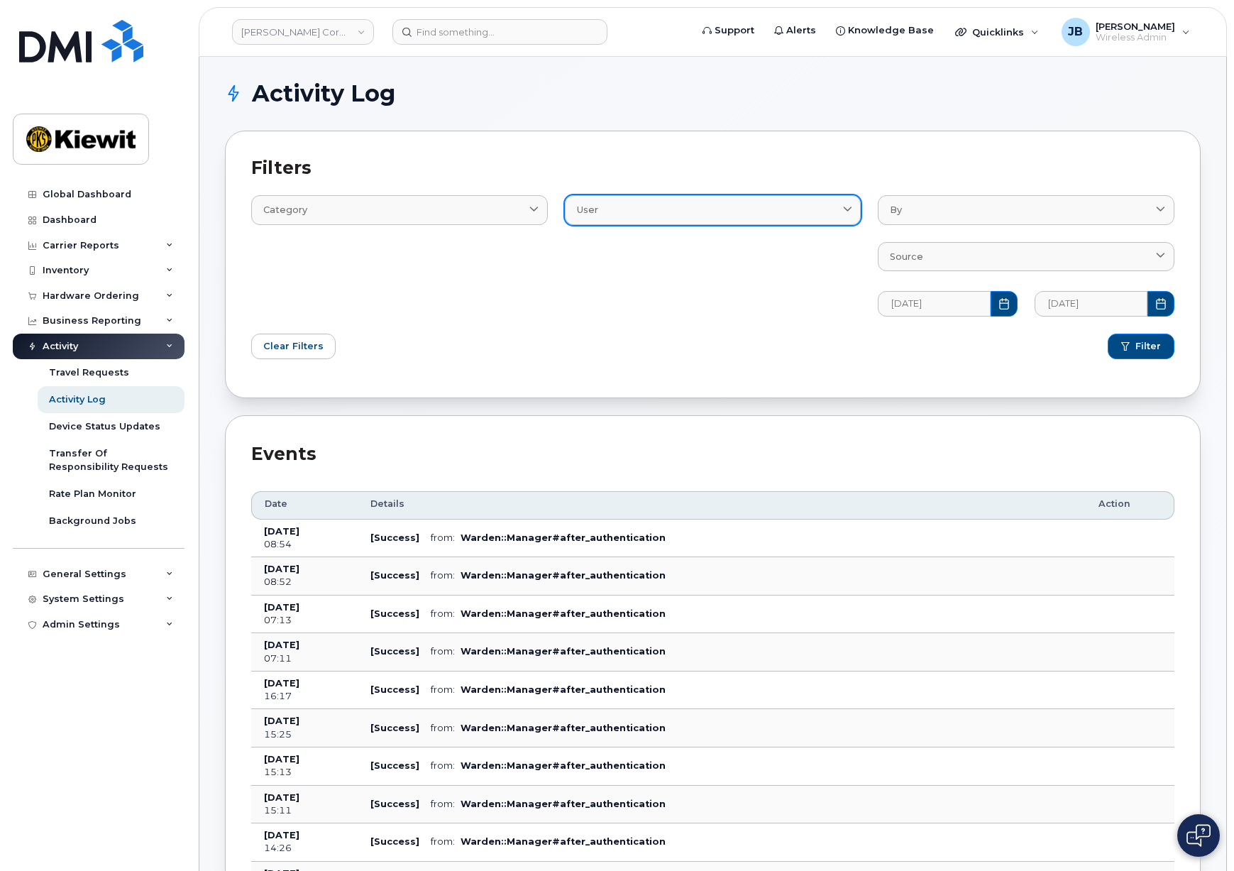
drag, startPoint x: 886, startPoint y: 535, endPoint x: 840, endPoint y: 211, distance: 326.9
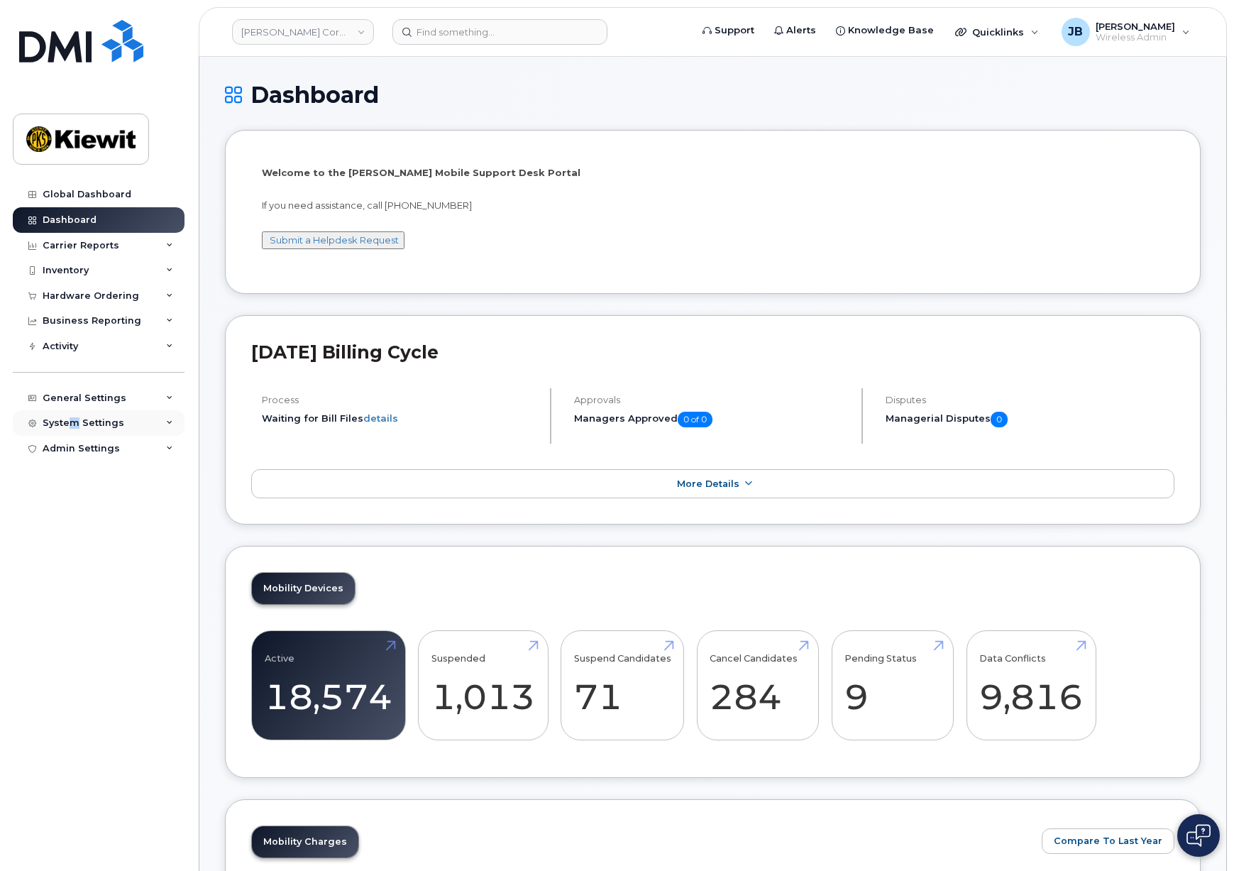
click at [72, 422] on div "System Settings" at bounding box center [84, 422] width 82 height 11
click at [75, 422] on div "System Settings" at bounding box center [84, 422] width 82 height 11
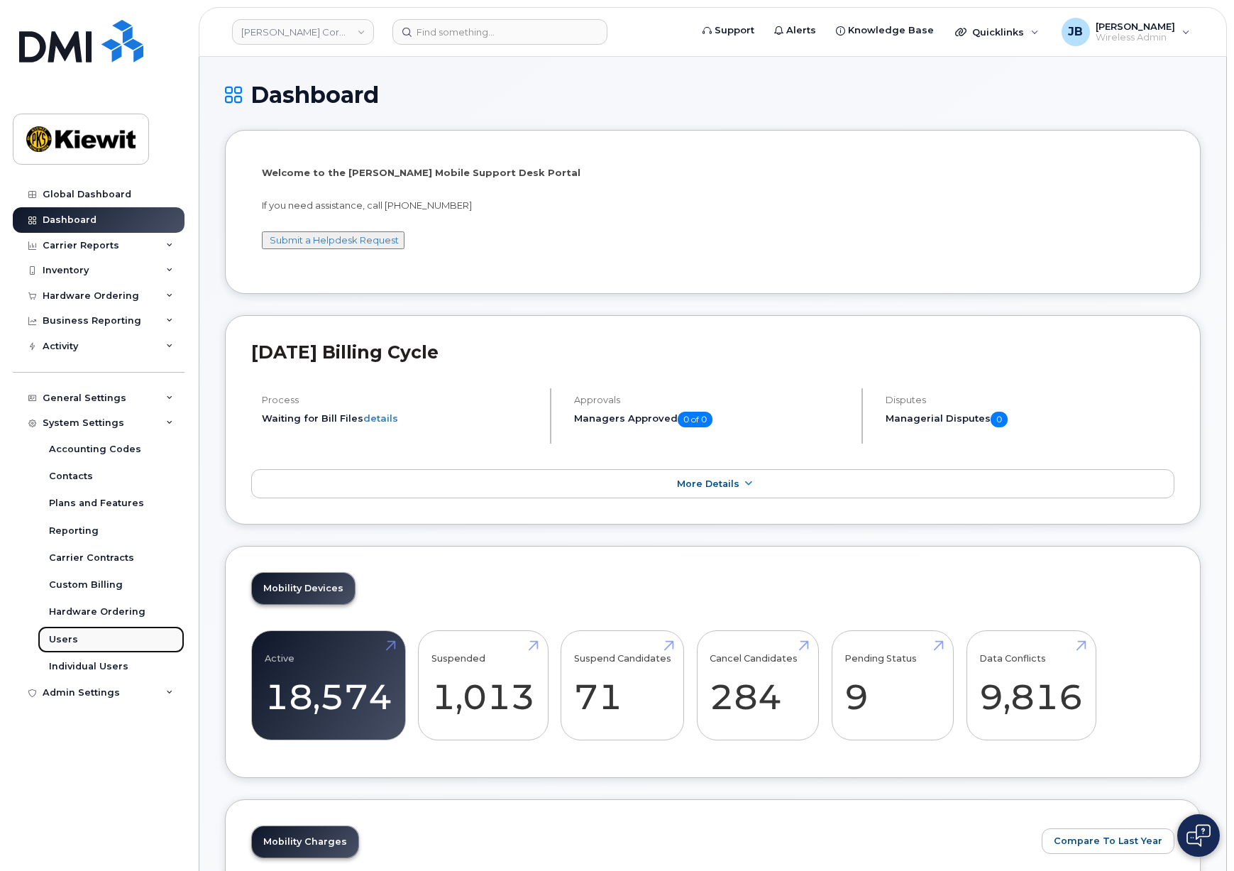
click at [79, 640] on link "Users" at bounding box center [111, 639] width 147 height 27
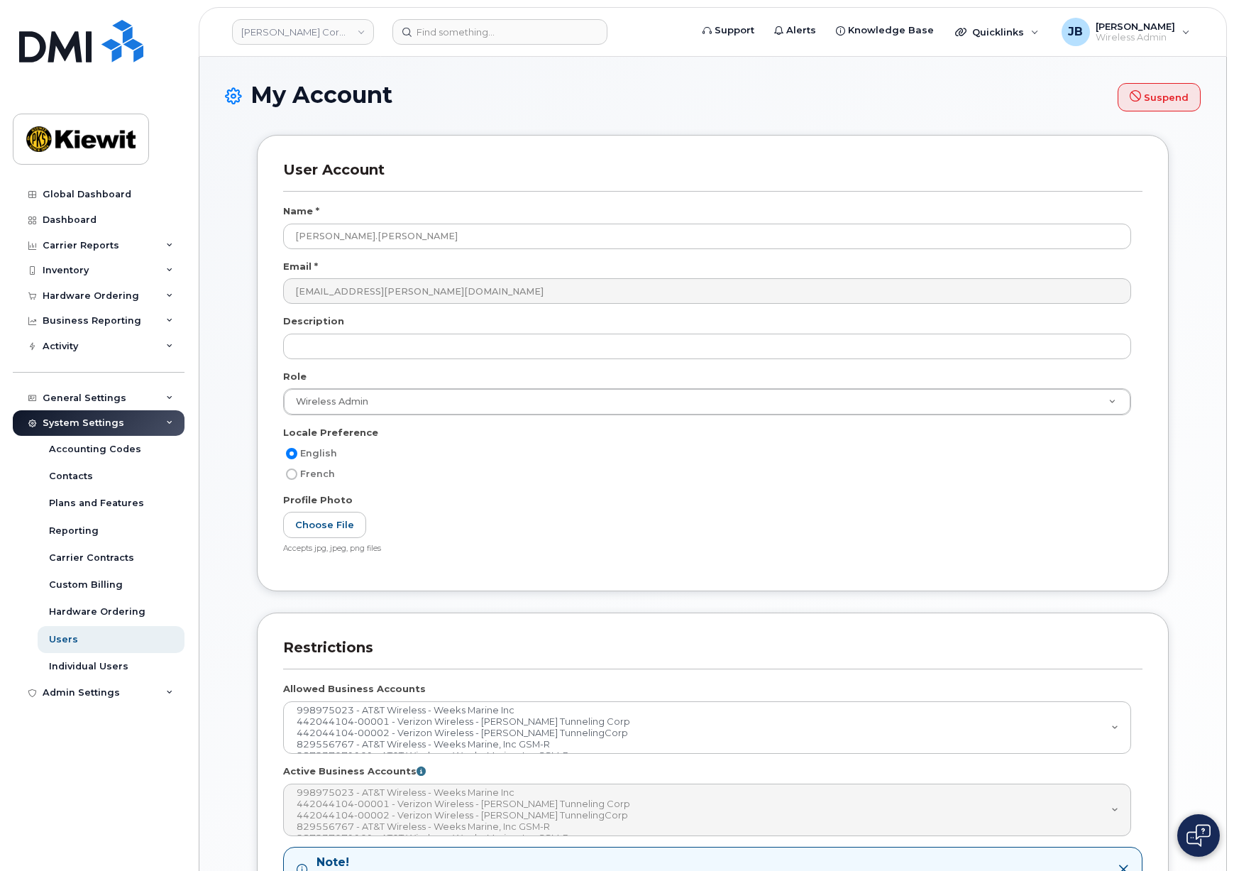
select select
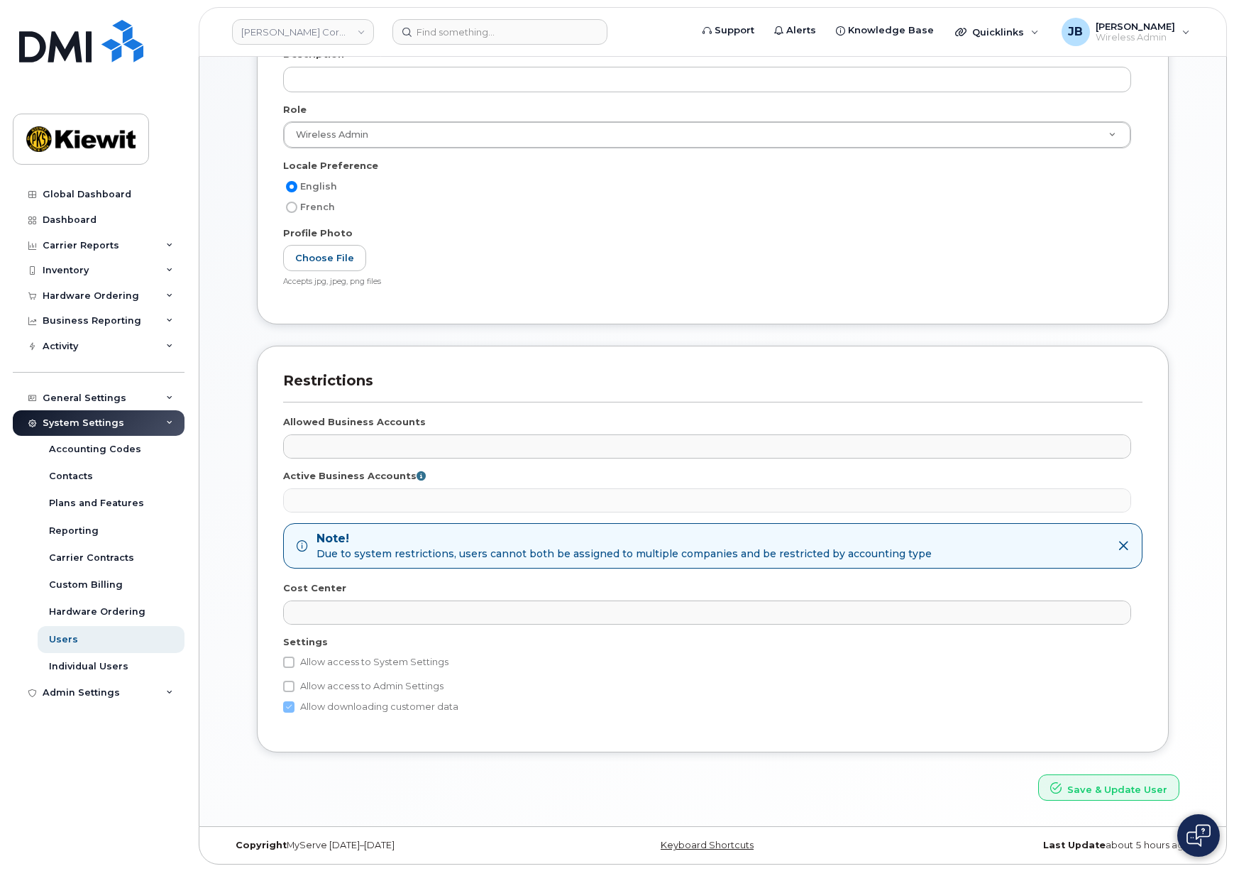
scroll to position [268, 0]
